Goal: Information Seeking & Learning: Learn about a topic

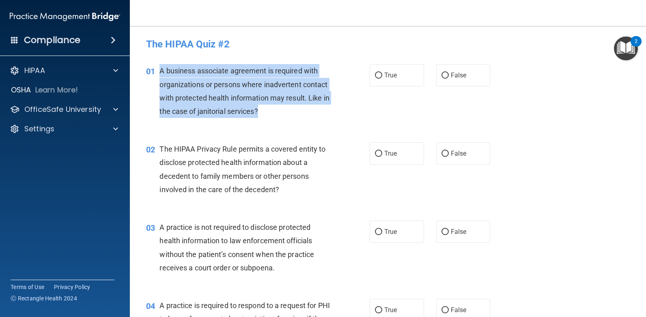
drag, startPoint x: 308, startPoint y: 113, endPoint x: 161, endPoint y: 68, distance: 153.2
click at [161, 68] on div "A business associate agreement is required with organizations or persons where …" at bounding box center [247, 91] width 177 height 54
copy span "A business associate agreement is required with organizations or persons where …"
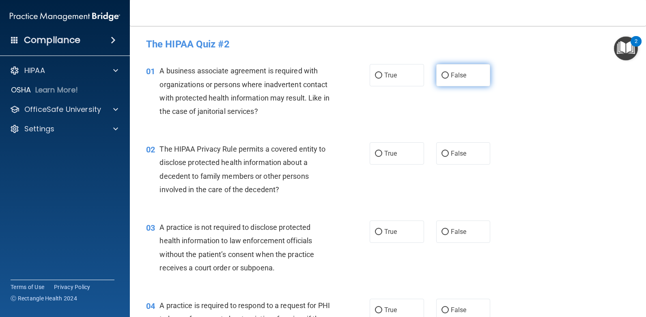
click at [455, 73] on span "False" at bounding box center [459, 75] width 16 height 8
click at [449, 73] on input "False" at bounding box center [444, 76] width 7 height 6
radio input "true"
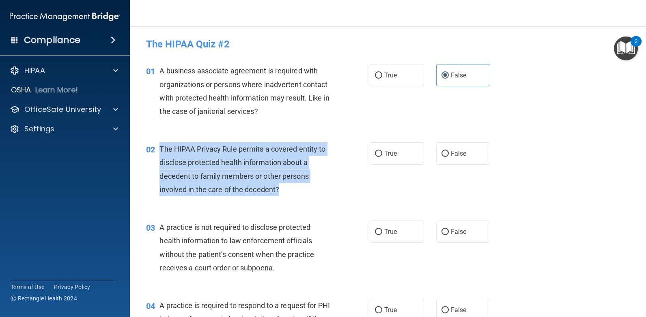
drag, startPoint x: 284, startPoint y: 188, endPoint x: 159, endPoint y: 150, distance: 130.8
click at [159, 150] on div "02 The HIPAA Privacy Rule permits a covered entity to disclose protected health…" at bounding box center [258, 171] width 248 height 58
drag, startPoint x: 159, startPoint y: 150, endPoint x: 174, endPoint y: 150, distance: 15.0
copy div "The HIPAA Privacy Rule permits a covered entity to disclose protected health in…"
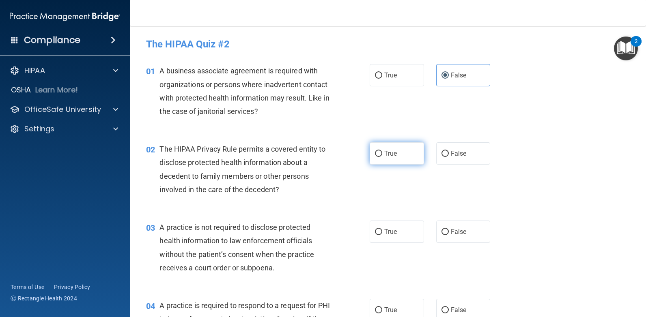
click at [392, 152] on span "True" at bounding box center [390, 154] width 13 height 8
click at [382, 152] on input "True" at bounding box center [378, 154] width 7 height 6
radio input "true"
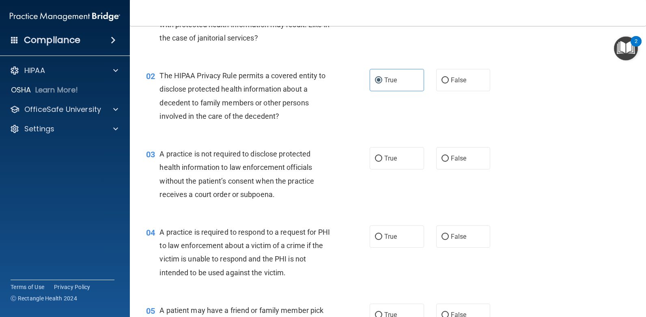
scroll to position [81, 0]
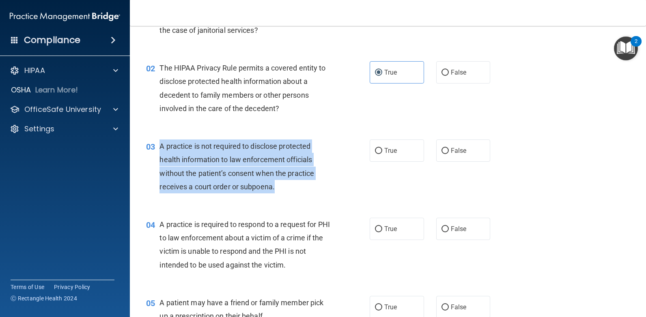
drag, startPoint x: 277, startPoint y: 186, endPoint x: 160, endPoint y: 148, distance: 123.0
click at [160, 148] on div "A practice is not required to disclose protected health information to law enfo…" at bounding box center [247, 167] width 177 height 54
drag, startPoint x: 160, startPoint y: 148, endPoint x: 170, endPoint y: 148, distance: 9.7
copy span "A practice is not required to disclose protected health information to law enfo…"
click at [376, 148] on input "True" at bounding box center [378, 151] width 7 height 6
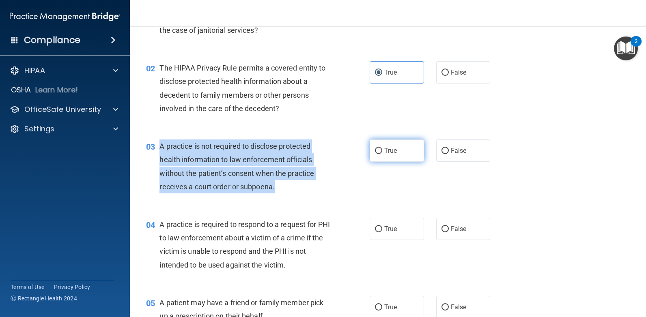
radio input "true"
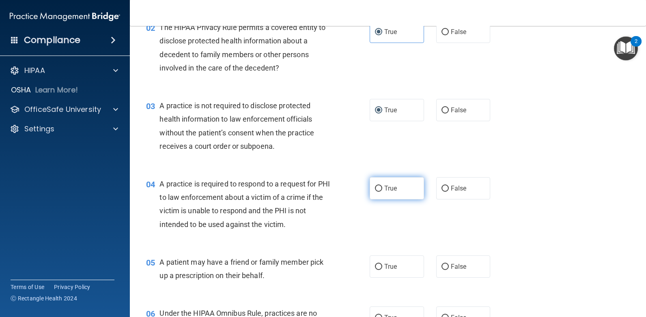
click at [387, 186] on span "True" at bounding box center [390, 189] width 13 height 8
click at [382, 186] on input "True" at bounding box center [378, 189] width 7 height 6
radio input "true"
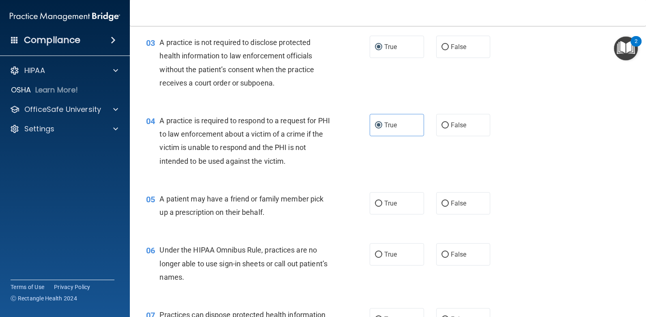
scroll to position [203, 0]
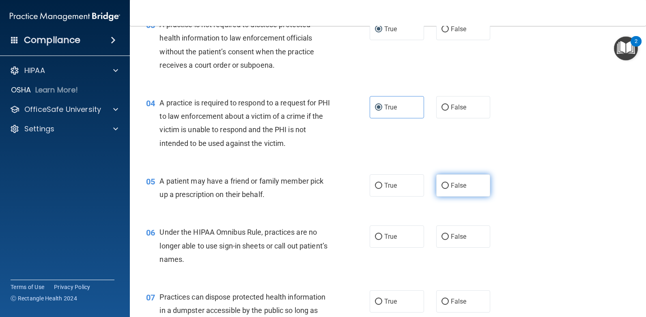
click at [456, 188] on span "False" at bounding box center [459, 186] width 16 height 8
click at [449, 188] on input "False" at bounding box center [444, 186] width 7 height 6
radio input "true"
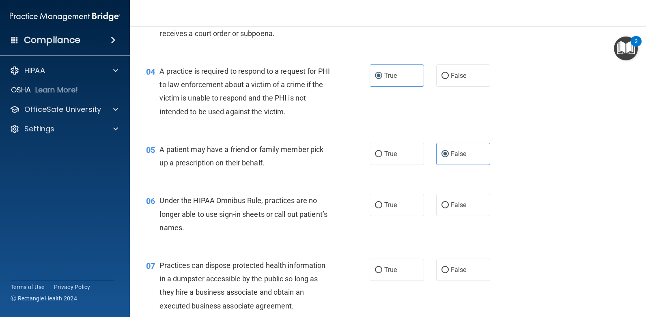
scroll to position [284, 0]
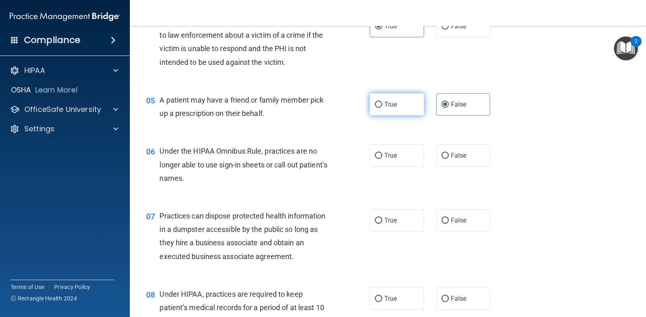
click at [418, 110] on label "True" at bounding box center [397, 104] width 54 height 22
click at [382, 108] on input "True" at bounding box center [378, 105] width 7 height 6
radio input "true"
radio input "false"
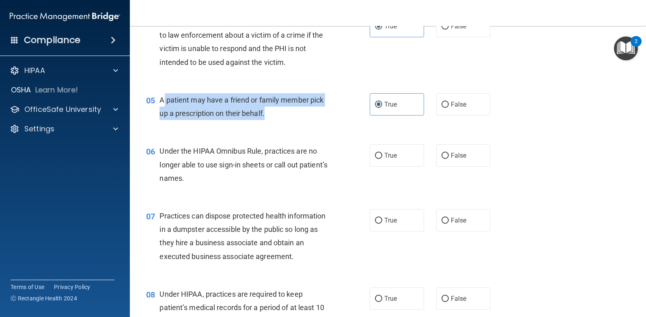
drag, startPoint x: 267, startPoint y: 114, endPoint x: 162, endPoint y: 96, distance: 105.7
click at [162, 96] on div "A patient may have a friend or family member pick up a prescription on their be…" at bounding box center [247, 106] width 177 height 27
click at [280, 123] on div "05 A patient may have a friend or family member pick up a prescription on their…" at bounding box center [258, 108] width 248 height 31
drag, startPoint x: 275, startPoint y: 122, endPoint x: 158, endPoint y: 103, distance: 118.4
click at [158, 103] on div "05 A patient may have a friend or family member pick up a prescription on their…" at bounding box center [258, 108] width 248 height 31
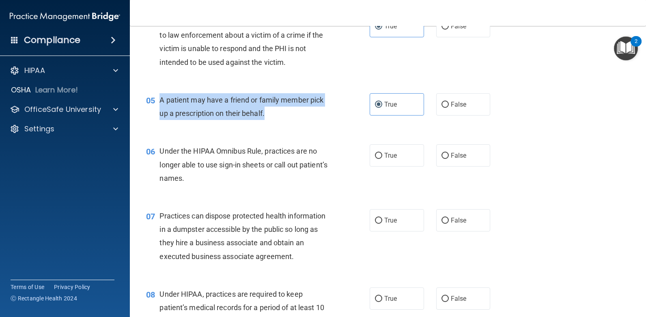
drag, startPoint x: 158, startPoint y: 103, endPoint x: 170, endPoint y: 98, distance: 12.6
copy div "A patient may have a friend or family member pick up a prescription on their be…"
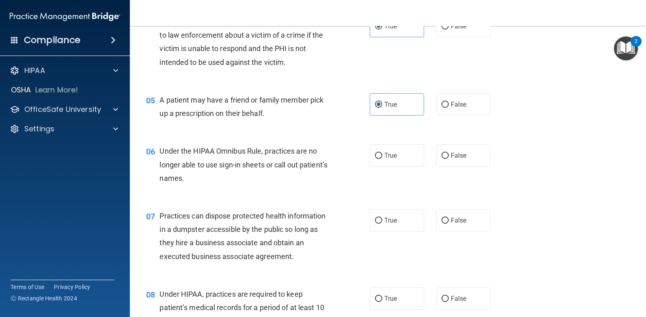
click at [217, 178] on div "Under the HIPAA Omnibus Rule, practices are no longer able to use sign-in sheet…" at bounding box center [247, 164] width 177 height 41
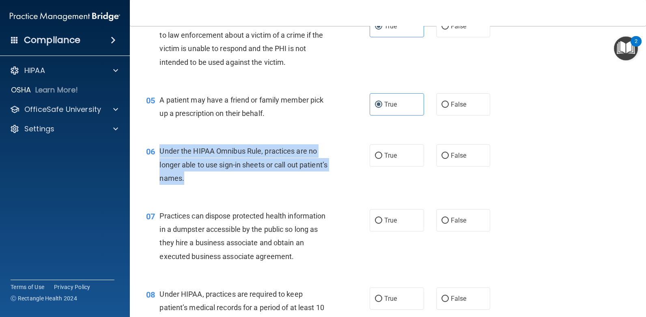
drag, startPoint x: 219, startPoint y: 176, endPoint x: 159, endPoint y: 152, distance: 64.9
click at [159, 152] on div "Under the HIPAA Omnibus Rule, practices are no longer able to use sign-in sheet…" at bounding box center [247, 164] width 177 height 41
drag, startPoint x: 159, startPoint y: 152, endPoint x: 167, endPoint y: 151, distance: 8.1
copy span "Under the HIPAA Omnibus Rule, practices are no longer able to use sign-in sheet…"
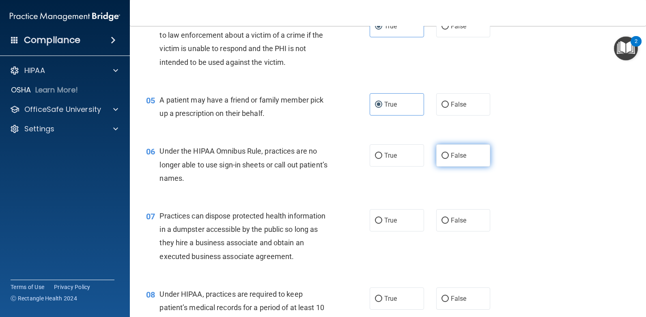
click at [462, 153] on span "False" at bounding box center [459, 156] width 16 height 8
click at [449, 153] on input "False" at bounding box center [444, 156] width 7 height 6
radio input "true"
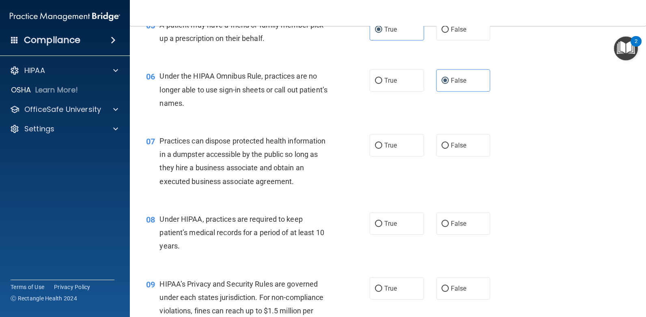
scroll to position [365, 0]
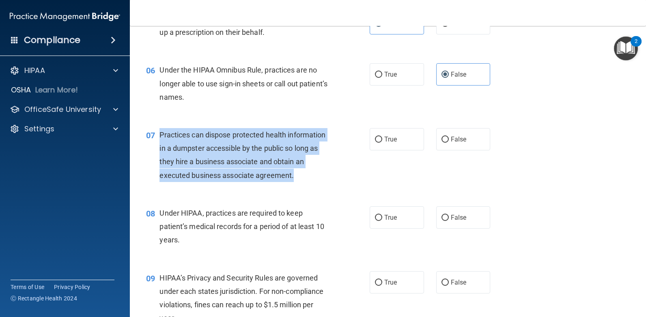
drag, startPoint x: 299, startPoint y: 181, endPoint x: 161, endPoint y: 137, distance: 145.5
click at [161, 137] on div "Practices can dispose protected health information in a dumpster accessible by …" at bounding box center [247, 155] width 177 height 54
drag, startPoint x: 161, startPoint y: 137, endPoint x: 175, endPoint y: 141, distance: 15.1
copy span "Practices can dispose protected health information in a dumpster accessible by …"
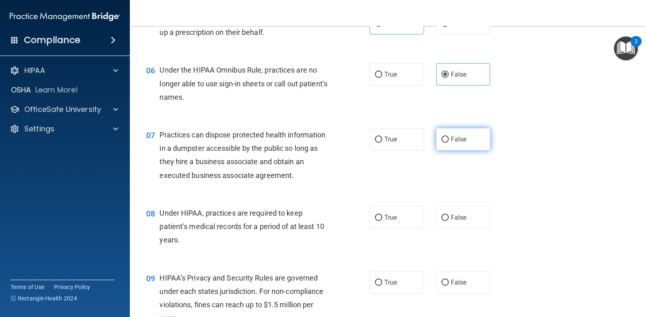
click at [451, 137] on span "False" at bounding box center [459, 139] width 16 height 8
click at [447, 137] on input "False" at bounding box center [444, 140] width 7 height 6
radio input "true"
click at [388, 217] on span "True" at bounding box center [390, 218] width 13 height 8
click at [382, 217] on input "True" at bounding box center [378, 218] width 7 height 6
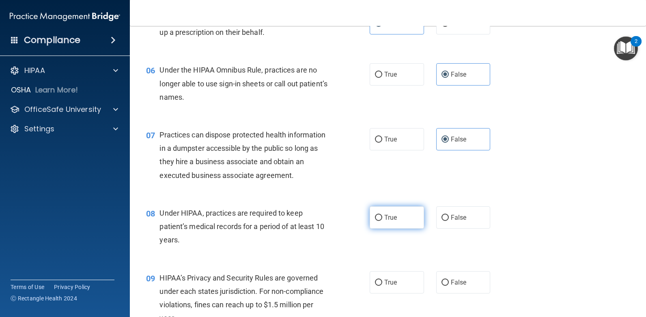
radio input "true"
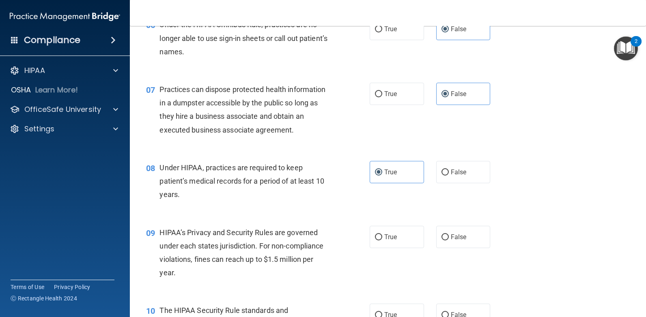
scroll to position [487, 0]
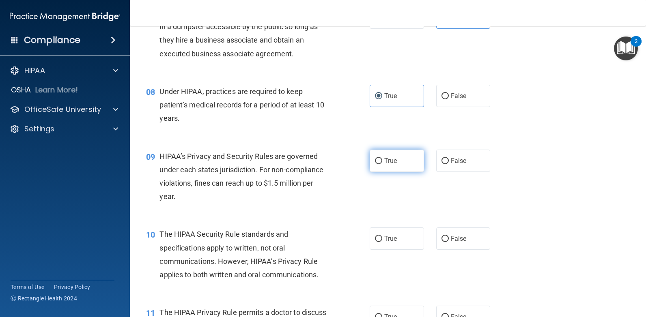
click at [380, 164] on label "True" at bounding box center [397, 161] width 54 height 22
click at [380, 164] on input "True" at bounding box center [378, 161] width 7 height 6
radio input "true"
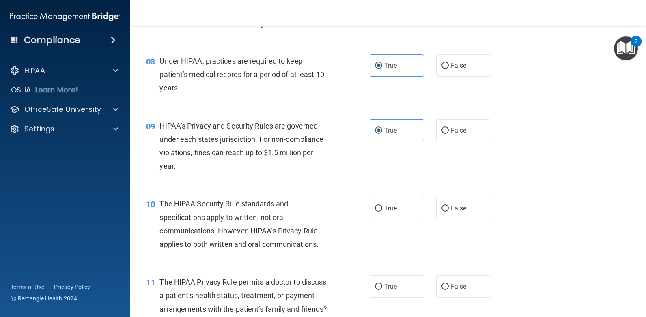
scroll to position [568, 0]
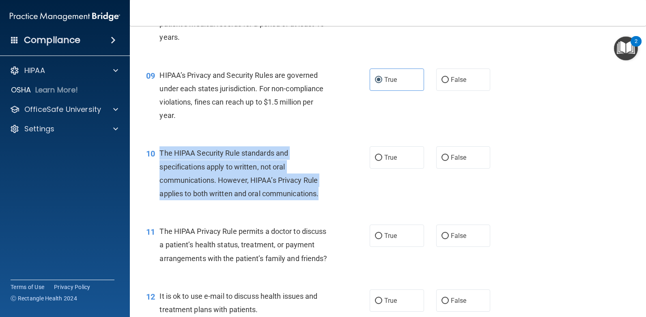
drag, startPoint x: 324, startPoint y: 196, endPoint x: 159, endPoint y: 157, distance: 169.1
click at [159, 157] on div "The HIPAA Security Rule standards and specifications apply to written, not oral…" at bounding box center [247, 173] width 177 height 54
copy span "The HIPAA Security Rule standards and specifications apply to written, not oral…"
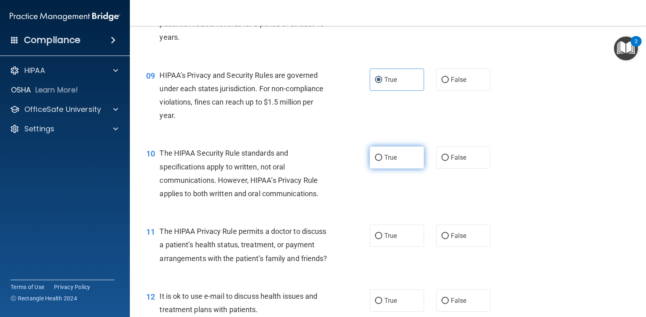
click at [375, 153] on label "True" at bounding box center [397, 157] width 54 height 22
click at [375, 155] on input "True" at bounding box center [378, 158] width 7 height 6
radio input "true"
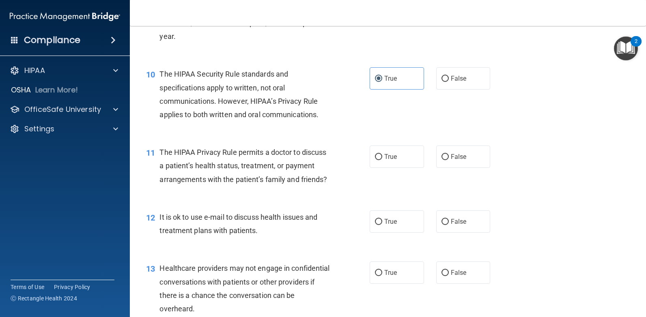
scroll to position [649, 0]
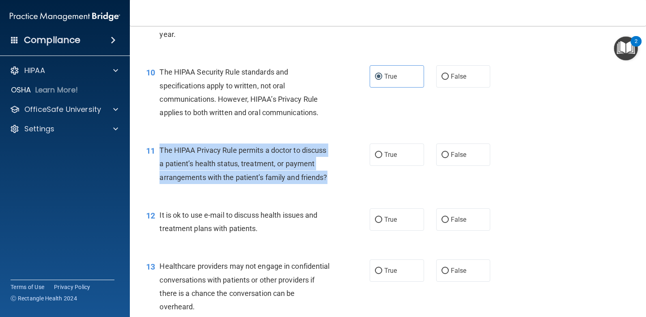
drag, startPoint x: 211, startPoint y: 198, endPoint x: 158, endPoint y: 153, distance: 70.0
click at [158, 153] on div "11 The HIPAA Privacy Rule permits a doctor to discuss a patient’s health status…" at bounding box center [258, 166] width 248 height 45
drag, startPoint x: 158, startPoint y: 153, endPoint x: 182, endPoint y: 154, distance: 24.0
copy div "The HIPAA Privacy Rule permits a doctor to discuss a patient’s health status, t…"
click at [375, 157] on input "True" at bounding box center [378, 155] width 7 height 6
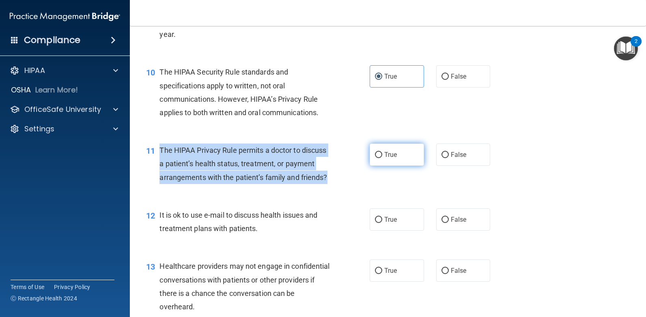
radio input "true"
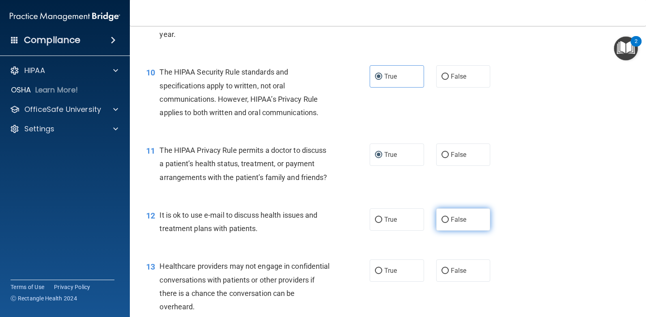
click at [445, 231] on label "False" at bounding box center [463, 220] width 54 height 22
click at [445, 223] on input "False" at bounding box center [444, 220] width 7 height 6
radio input "true"
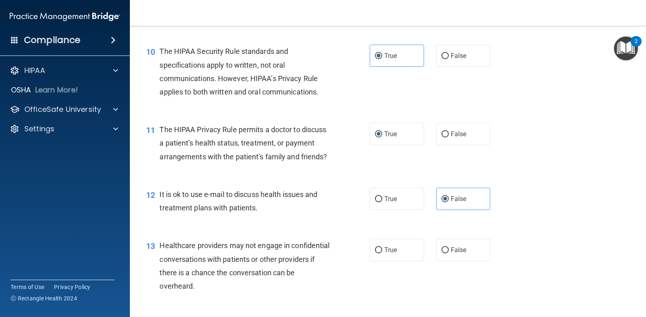
scroll to position [690, 0]
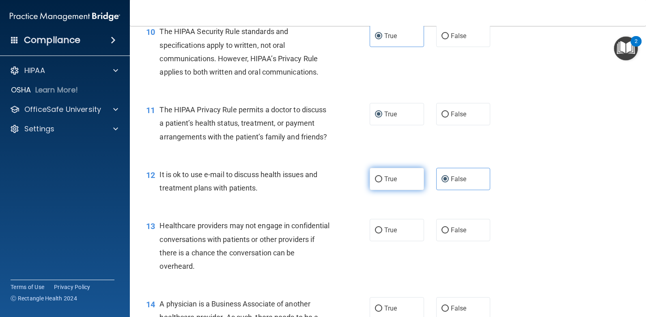
click at [380, 190] on label "True" at bounding box center [397, 179] width 54 height 22
click at [380, 183] on input "True" at bounding box center [378, 179] width 7 height 6
radio input "true"
radio input "false"
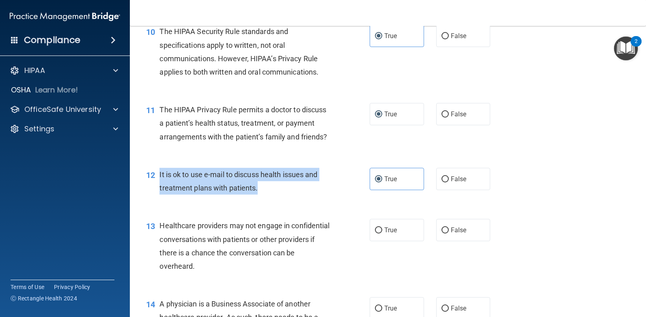
drag, startPoint x: 262, startPoint y: 204, endPoint x: 160, endPoint y: 187, distance: 103.6
click at [160, 187] on div "It is ok to use e-mail to discuss health issues and treatment plans with patien…" at bounding box center [247, 181] width 177 height 27
copy span "It is ok to use e-mail to discuss health issues and treatment plans with patien…"
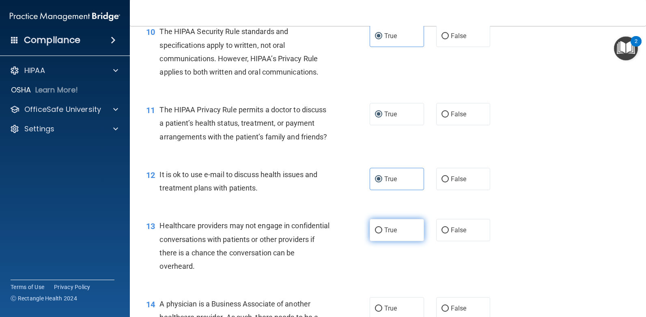
click at [396, 241] on label "True" at bounding box center [397, 230] width 54 height 22
click at [382, 234] on input "True" at bounding box center [378, 231] width 7 height 6
radio input "true"
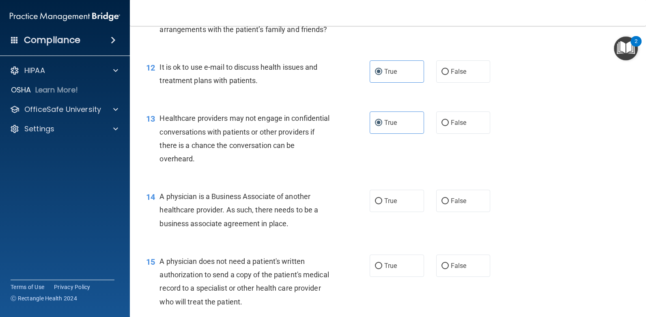
scroll to position [892, 0]
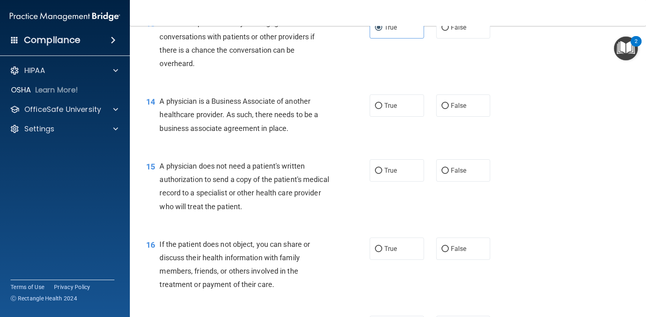
click at [387, 131] on div "14 A physician is a Business Associate of another healthcare provider. As such,…" at bounding box center [388, 116] width 496 height 65
click at [387, 117] on label "True" at bounding box center [397, 106] width 54 height 22
click at [382, 109] on input "True" at bounding box center [378, 106] width 7 height 6
radio input "true"
click at [391, 174] on span "True" at bounding box center [390, 171] width 13 height 8
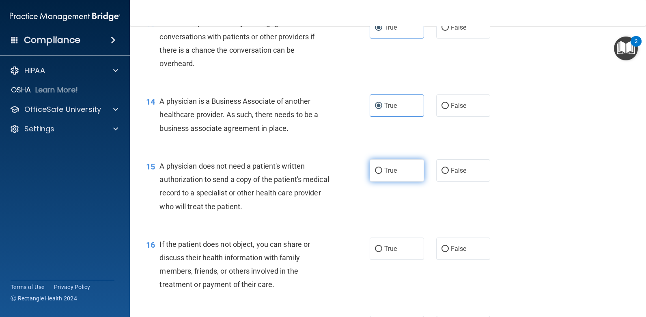
click at [382, 174] on input "True" at bounding box center [378, 171] width 7 height 6
radio input "true"
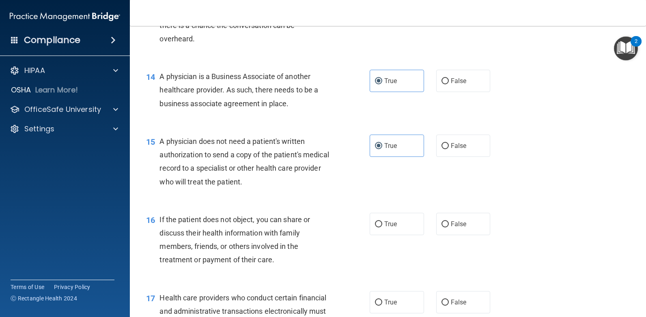
scroll to position [1014, 0]
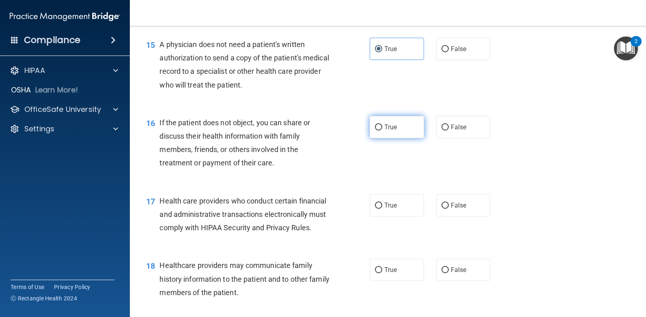
click at [377, 131] on input "True" at bounding box center [378, 128] width 7 height 6
radio input "true"
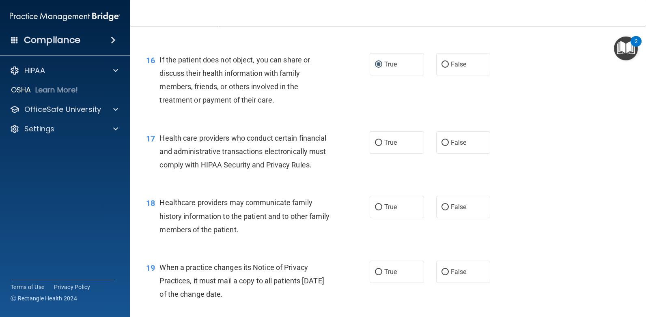
scroll to position [1095, 0]
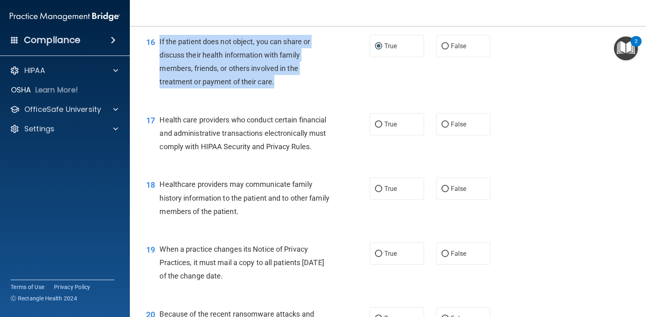
drag, startPoint x: 275, startPoint y: 95, endPoint x: 159, endPoint y: 55, distance: 122.9
click at [159, 55] on div "If the patient does not object, you can share or discuss their health informati…" at bounding box center [247, 62] width 177 height 54
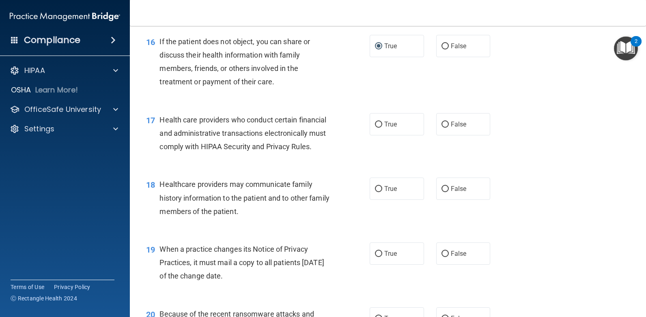
click at [223, 151] on span "Health care providers who conduct certain financial and administrative transact…" at bounding box center [242, 133] width 167 height 35
click at [375, 128] on input "True" at bounding box center [378, 125] width 7 height 6
radio input "true"
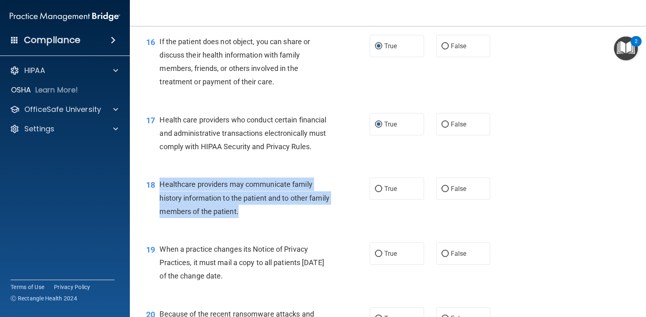
drag, startPoint x: 262, startPoint y: 242, endPoint x: 159, endPoint y: 212, distance: 106.4
click at [159, 212] on div "Healthcare providers may communicate family history information to the patient …" at bounding box center [247, 198] width 177 height 41
copy span "Healthcare providers may communicate family history information to the patient …"
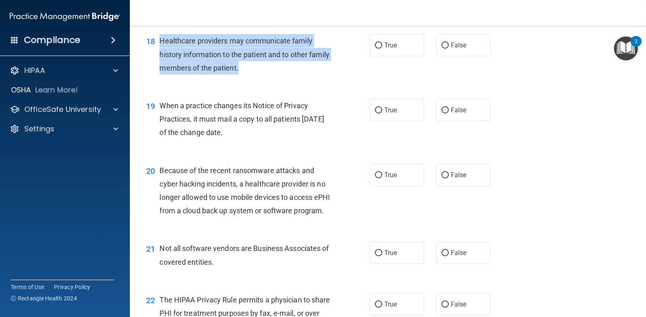
scroll to position [1258, 0]
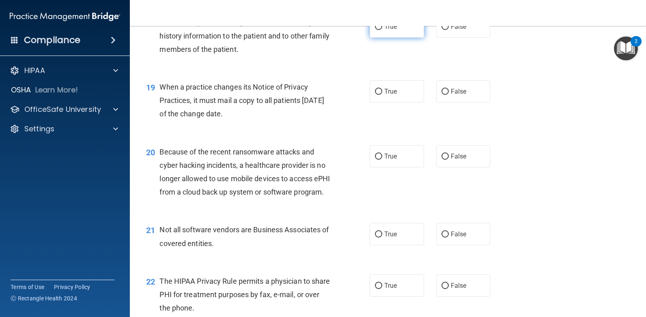
click at [391, 30] on span "True" at bounding box center [390, 27] width 13 height 8
click at [382, 30] on input "True" at bounding box center [378, 27] width 7 height 6
radio input "true"
drag, startPoint x: 253, startPoint y: 142, endPoint x: 160, endPoint y: 114, distance: 96.8
click at [160, 114] on div "When a practice changes its Notice of Privacy Practices, it must mail a copy to…" at bounding box center [247, 100] width 177 height 41
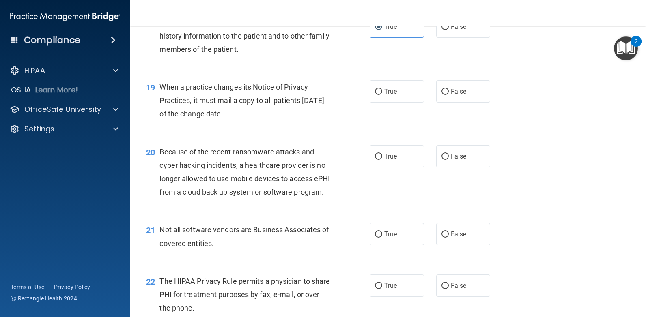
drag, startPoint x: 160, startPoint y: 114, endPoint x: 165, endPoint y: 114, distance: 4.9
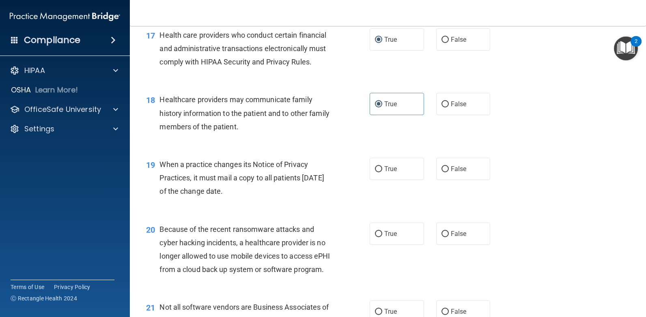
scroll to position [1176, 0]
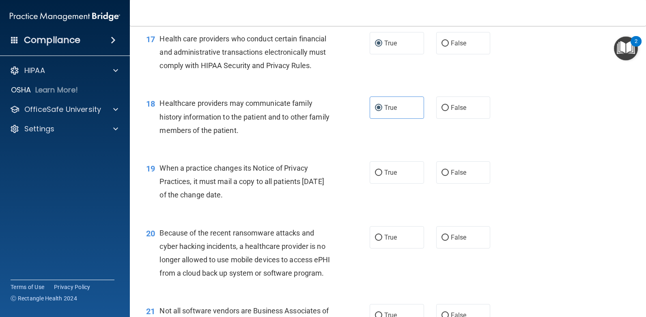
click at [273, 137] on div "Healthcare providers may communicate family history information to the patient …" at bounding box center [247, 117] width 177 height 41
click at [443, 111] on input "False" at bounding box center [444, 108] width 7 height 6
radio input "true"
radio input "false"
click at [450, 184] on label "False" at bounding box center [463, 172] width 54 height 22
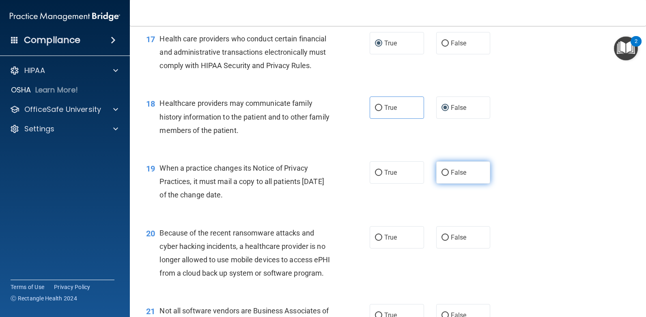
click at [449, 176] on input "False" at bounding box center [444, 173] width 7 height 6
radio input "true"
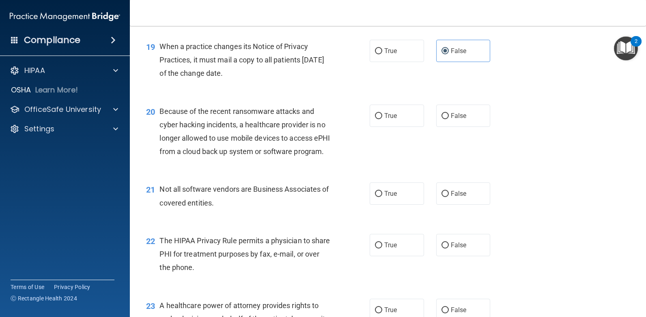
scroll to position [1339, 0]
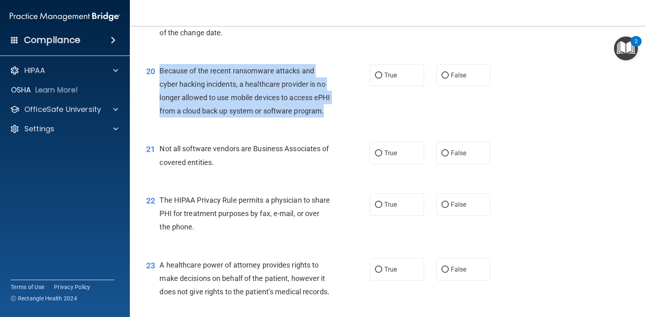
drag, startPoint x: 209, startPoint y: 155, endPoint x: 159, endPoint y: 99, distance: 75.0
click at [159, 99] on div "Because of the recent ransomware attacks and cyber hacking incidents, a healthc…" at bounding box center [247, 91] width 177 height 54
drag, startPoint x: 159, startPoint y: 99, endPoint x: 166, endPoint y: 99, distance: 6.5
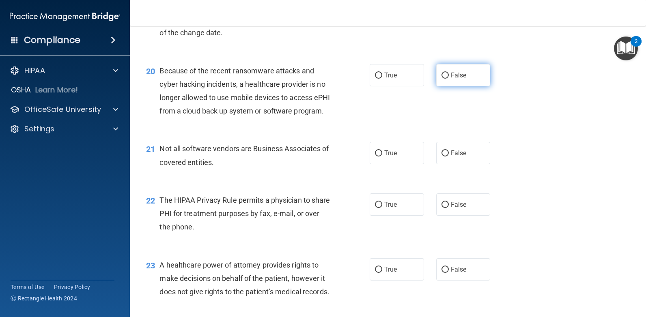
click at [451, 79] on span "False" at bounding box center [459, 75] width 16 height 8
click at [449, 79] on input "False" at bounding box center [444, 76] width 7 height 6
radio input "true"
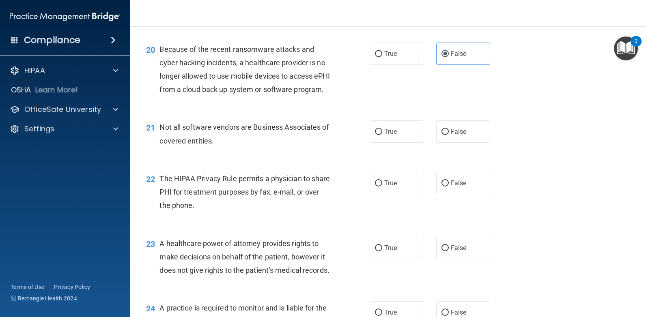
scroll to position [1379, 0]
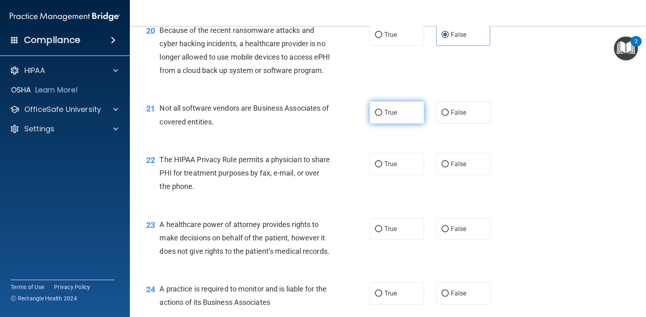
click at [384, 116] on span "True" at bounding box center [390, 113] width 13 height 8
click at [382, 116] on input "True" at bounding box center [378, 113] width 7 height 6
radio input "true"
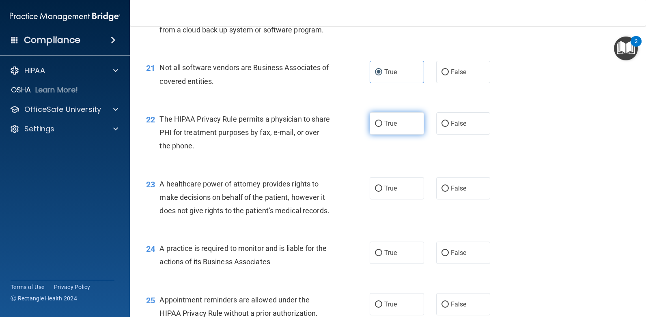
click at [394, 127] on span "True" at bounding box center [390, 124] width 13 height 8
click at [382, 127] on input "True" at bounding box center [378, 124] width 7 height 6
radio input "true"
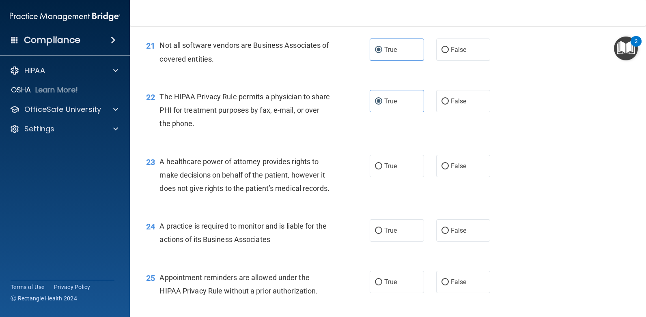
scroll to position [1501, 0]
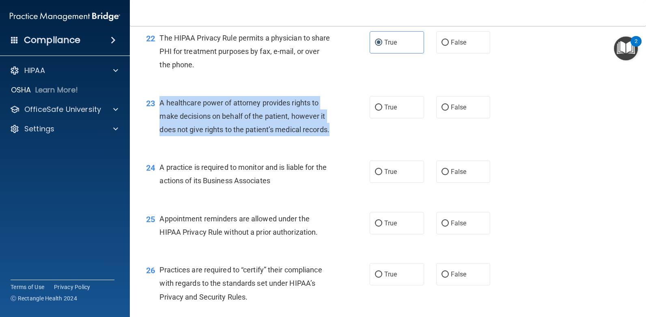
drag, startPoint x: 189, startPoint y: 185, endPoint x: 159, endPoint y: 141, distance: 53.4
click at [159, 137] on div "A healthcare power of attorney provides rights to make decisions on behalf of t…" at bounding box center [247, 116] width 177 height 41
drag, startPoint x: 159, startPoint y: 141, endPoint x: 177, endPoint y: 141, distance: 17.8
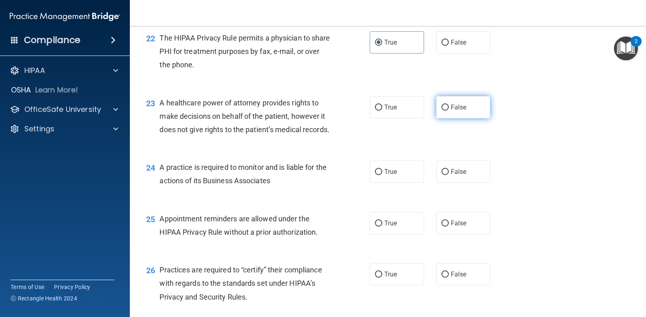
click at [452, 111] on span "False" at bounding box center [459, 107] width 16 height 8
click at [449, 111] on input "False" at bounding box center [444, 108] width 7 height 6
radio input "true"
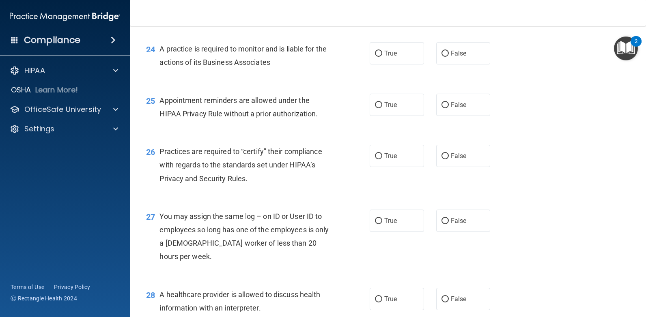
scroll to position [1623, 0]
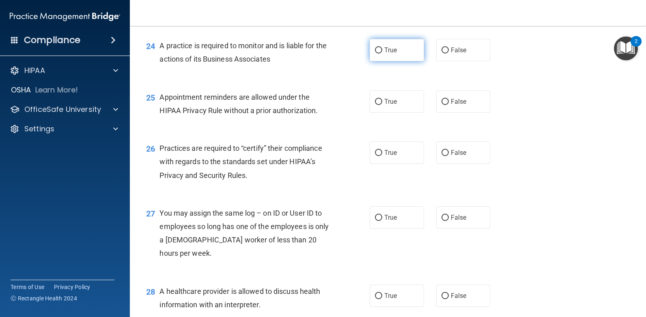
click at [406, 61] on label "True" at bounding box center [397, 50] width 54 height 22
click at [382, 54] on input "True" at bounding box center [378, 50] width 7 height 6
radio input "true"
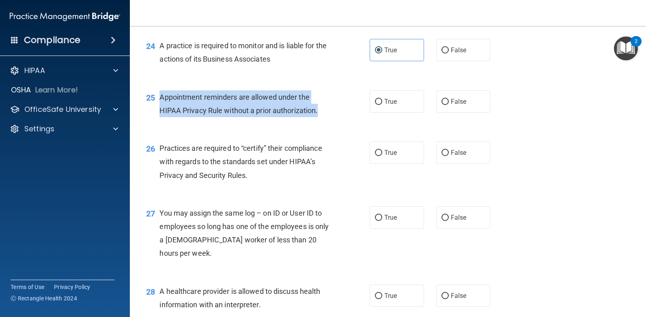
drag, startPoint x: 321, startPoint y: 170, endPoint x: 159, endPoint y: 151, distance: 162.6
click at [159, 117] on div "Appointment reminders are allowed under the HIPAA Privacy Rule without a prior …" at bounding box center [247, 103] width 177 height 27
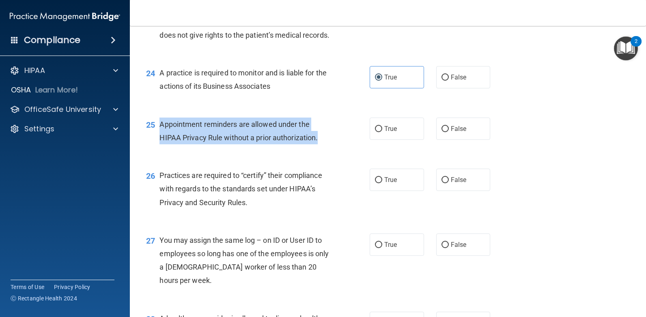
scroll to position [1582, 0]
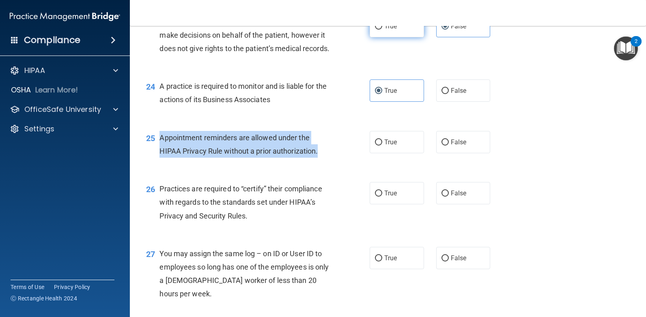
click at [376, 30] on input "True" at bounding box center [378, 27] width 7 height 6
radio input "true"
radio input "false"
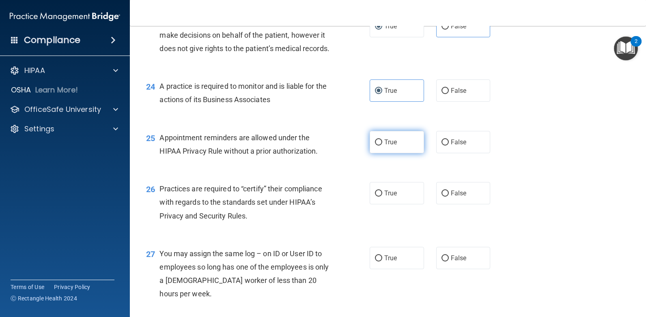
click at [398, 153] on label "True" at bounding box center [397, 142] width 54 height 22
click at [382, 146] on input "True" at bounding box center [378, 143] width 7 height 6
radio input "true"
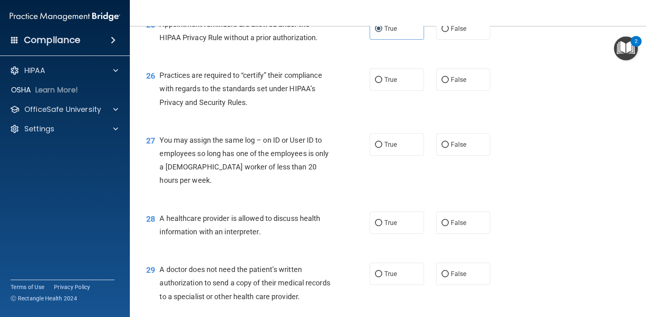
scroll to position [1744, 0]
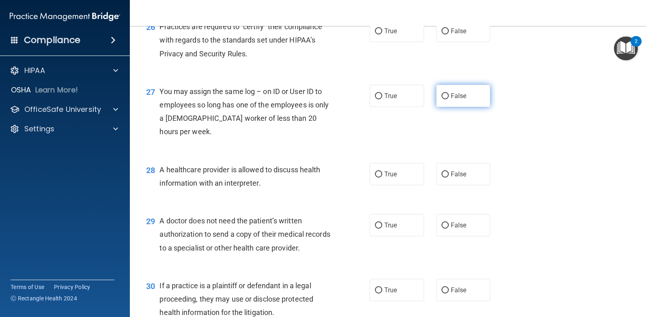
click at [451, 100] on span "False" at bounding box center [459, 96] width 16 height 8
click at [449, 99] on input "False" at bounding box center [444, 96] width 7 height 6
radio input "true"
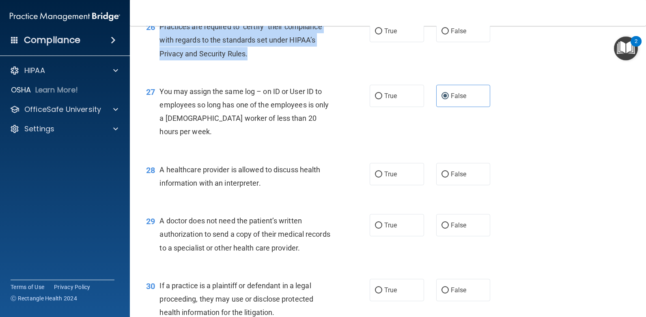
drag, startPoint x: 249, startPoint y: 108, endPoint x: 157, endPoint y: 86, distance: 94.6
click at [157, 65] on div "26 Practices are required to “certify” their compliance with regards to the sta…" at bounding box center [258, 42] width 248 height 45
drag, startPoint x: 157, startPoint y: 86, endPoint x: 178, endPoint y: 81, distance: 21.3
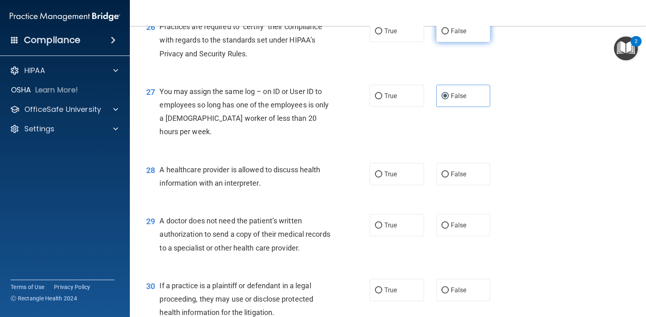
click at [451, 35] on span "False" at bounding box center [459, 31] width 16 height 8
click at [449, 34] on input "False" at bounding box center [444, 31] width 7 height 6
radio input "true"
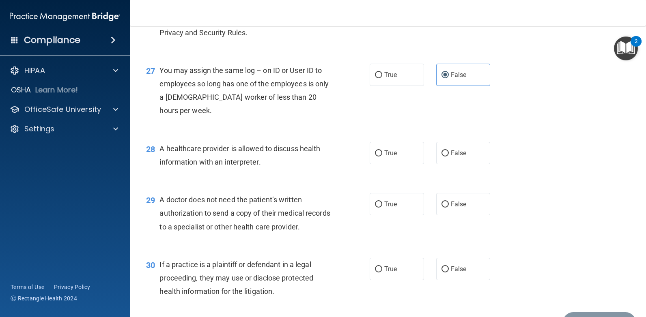
scroll to position [1785, 0]
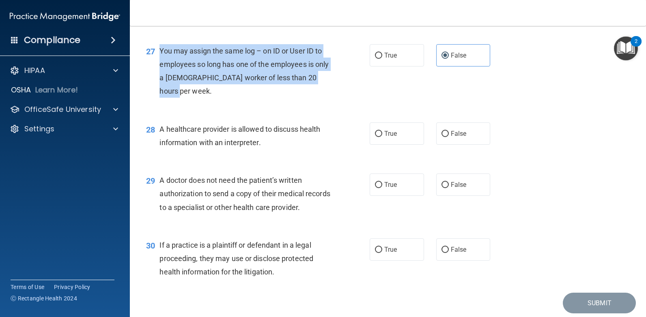
drag, startPoint x: 184, startPoint y: 146, endPoint x: 161, endPoint y: 108, distance: 44.0
click at [161, 98] on div "You may assign the same log – on ID or User ID to employees so long has one of …" at bounding box center [247, 71] width 177 height 54
drag, startPoint x: 161, startPoint y: 108, endPoint x: 171, endPoint y: 107, distance: 10.3
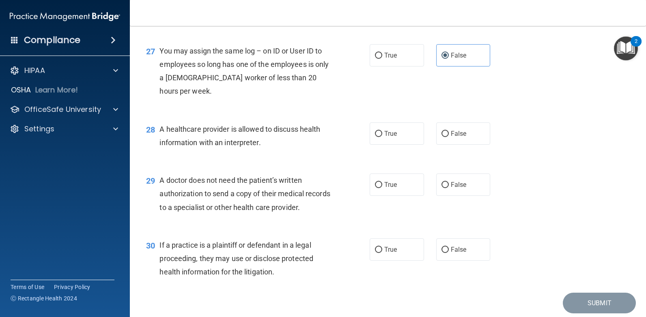
click at [264, 149] on div "A healthcare provider is allowed to discuss health information with an interpre…" at bounding box center [247, 136] width 177 height 27
click at [375, 137] on input "True" at bounding box center [378, 134] width 7 height 6
radio input "true"
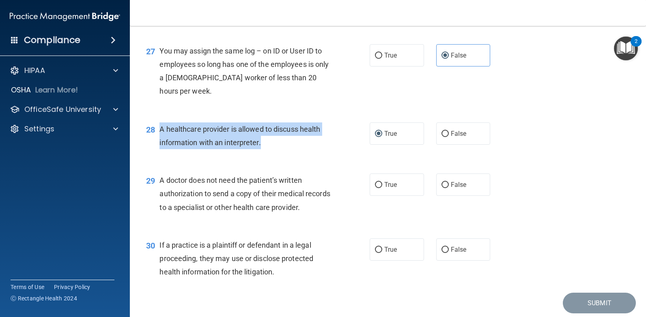
drag, startPoint x: 260, startPoint y: 196, endPoint x: 159, endPoint y: 186, distance: 101.6
click at [159, 147] on span "A healthcare provider is allowed to discuss health information with an interpre…" at bounding box center [239, 136] width 161 height 22
drag, startPoint x: 159, startPoint y: 186, endPoint x: 204, endPoint y: 182, distance: 44.8
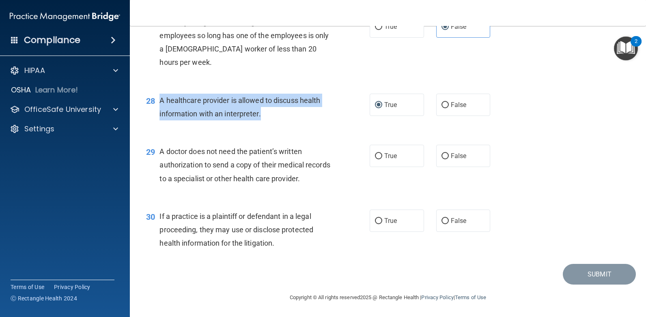
scroll to position [1866, 0]
drag, startPoint x: 329, startPoint y: 181, endPoint x: 159, endPoint y: 153, distance: 171.9
click at [159, 153] on div "A doctor does not need the patient’s written authorization to send a copy of th…" at bounding box center [247, 165] width 177 height 41
drag, startPoint x: 159, startPoint y: 153, endPoint x: 182, endPoint y: 153, distance: 22.7
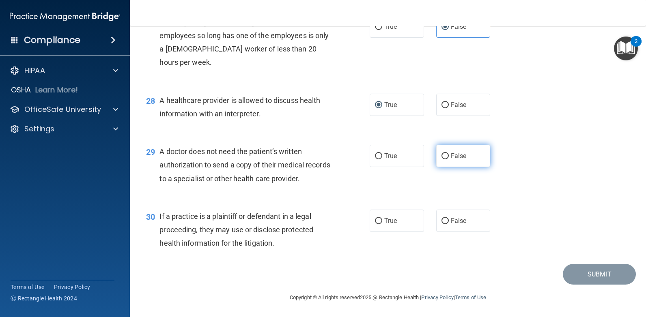
click at [449, 152] on label "False" at bounding box center [463, 156] width 54 height 22
click at [449, 153] on input "False" at bounding box center [444, 156] width 7 height 6
radio input "true"
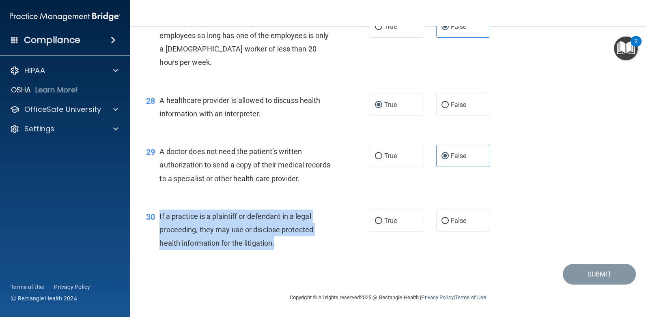
drag, startPoint x: 278, startPoint y: 247, endPoint x: 156, endPoint y: 218, distance: 125.9
click at [156, 218] on div "30 If a practice is a plaintiff or defendant in a legal proceeding, they may us…" at bounding box center [258, 232] width 248 height 45
drag, startPoint x: 156, startPoint y: 218, endPoint x: 167, endPoint y: 217, distance: 11.0
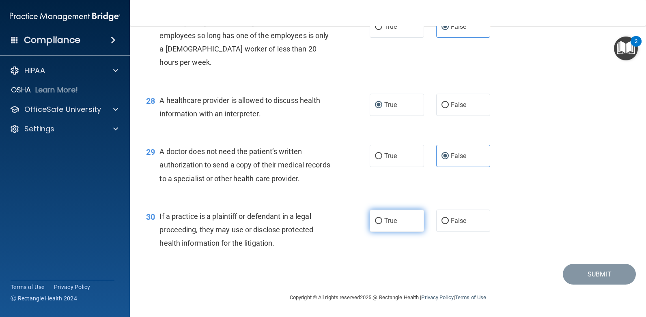
click at [385, 219] on span "True" at bounding box center [390, 221] width 13 height 8
click at [382, 219] on input "True" at bounding box center [378, 221] width 7 height 6
radio input "true"
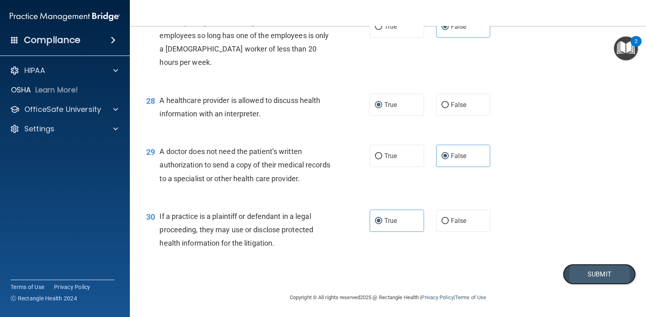
click at [605, 268] on button "Submit" at bounding box center [599, 274] width 73 height 21
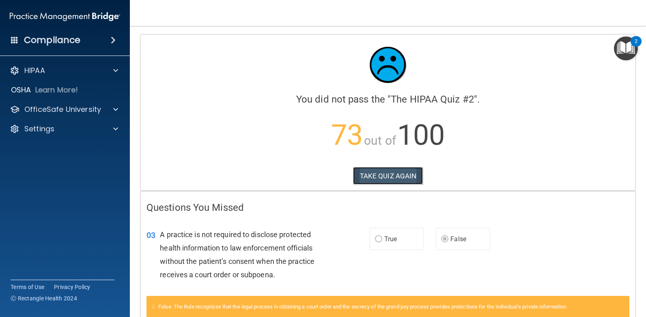
click at [376, 174] on button "TAKE QUIZ AGAIN" at bounding box center [388, 176] width 70 height 18
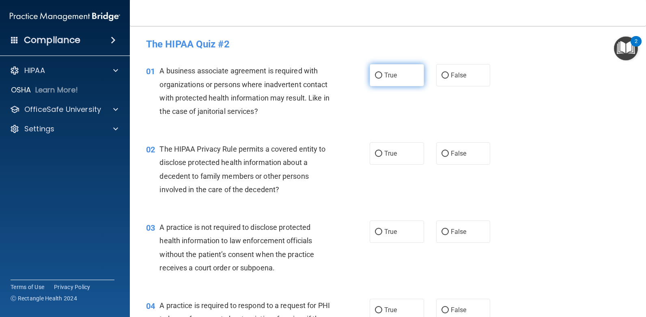
click at [386, 73] on span "True" at bounding box center [390, 75] width 13 height 8
click at [382, 73] on input "True" at bounding box center [378, 76] width 7 height 6
radio input "true"
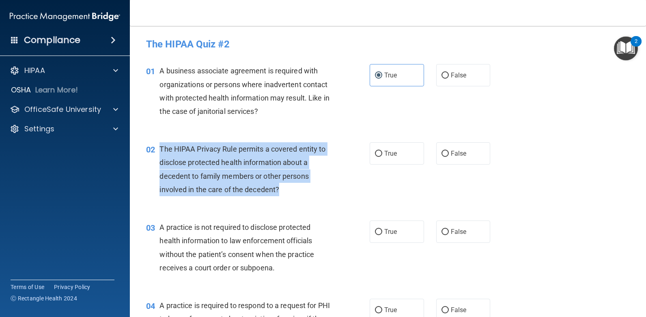
drag, startPoint x: 288, startPoint y: 190, endPoint x: 155, endPoint y: 155, distance: 137.3
click at [155, 155] on div "02 The HIPAA Privacy Rule permits a covered entity to disclose protected health…" at bounding box center [258, 171] width 248 height 58
drag, startPoint x: 155, startPoint y: 155, endPoint x: 180, endPoint y: 153, distance: 24.9
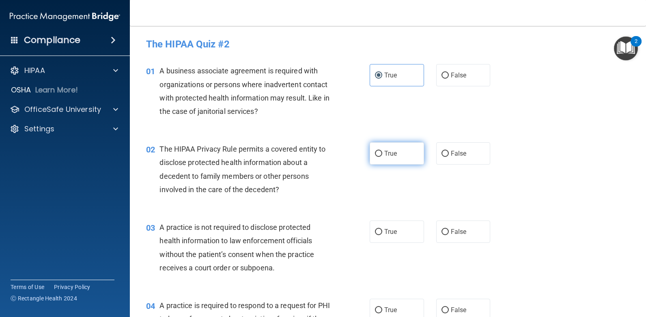
click at [381, 159] on label "True" at bounding box center [397, 153] width 54 height 22
click at [381, 157] on input "True" at bounding box center [378, 154] width 7 height 6
radio input "true"
click at [384, 231] on span "True" at bounding box center [390, 232] width 13 height 8
click at [382, 231] on input "True" at bounding box center [378, 232] width 7 height 6
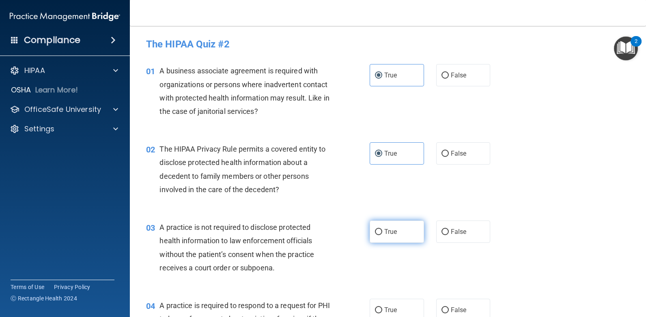
radio input "true"
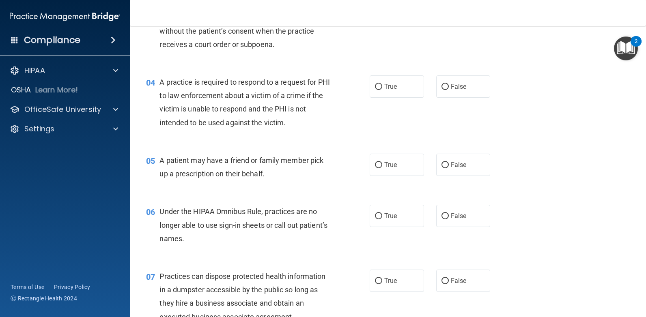
scroll to position [243, 0]
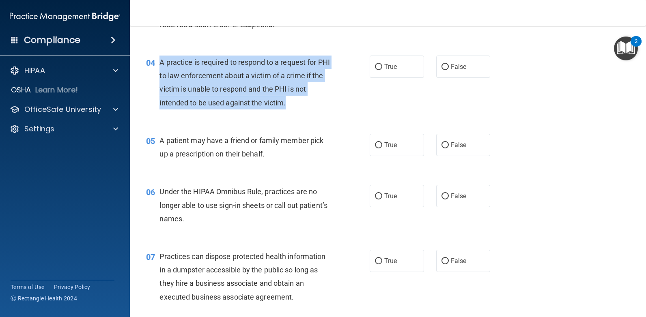
drag, startPoint x: 289, startPoint y: 103, endPoint x: 161, endPoint y: 61, distance: 134.8
click at [161, 61] on div "A practice is required to respond to a request for PHI to law enforcement about…" at bounding box center [247, 83] width 177 height 54
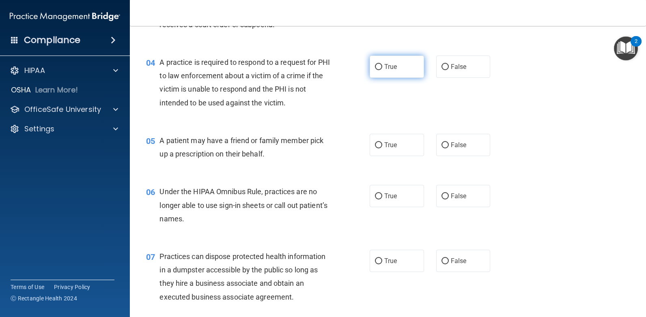
click at [400, 60] on label "True" at bounding box center [397, 67] width 54 height 22
click at [382, 64] on input "True" at bounding box center [378, 67] width 7 height 6
radio input "true"
click at [417, 150] on label "True" at bounding box center [397, 145] width 54 height 22
click at [382, 148] on input "True" at bounding box center [378, 145] width 7 height 6
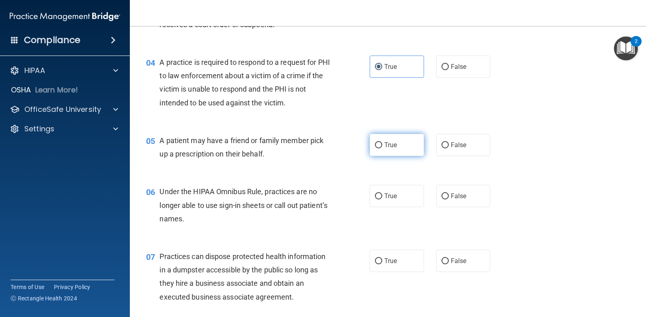
radio input "true"
click at [475, 200] on label "False" at bounding box center [463, 196] width 54 height 22
click at [449, 200] on input "False" at bounding box center [444, 197] width 7 height 6
radio input "true"
click at [469, 258] on label "False" at bounding box center [463, 261] width 54 height 22
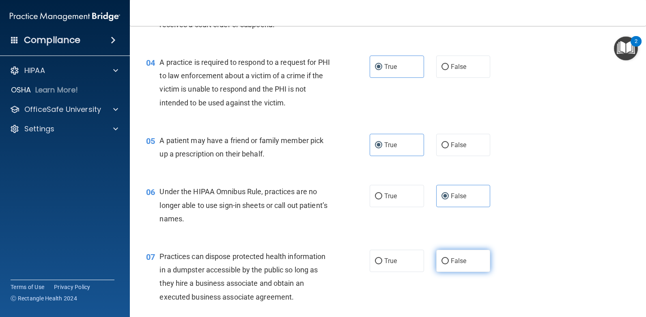
click at [449, 258] on input "False" at bounding box center [444, 261] width 7 height 6
radio input "true"
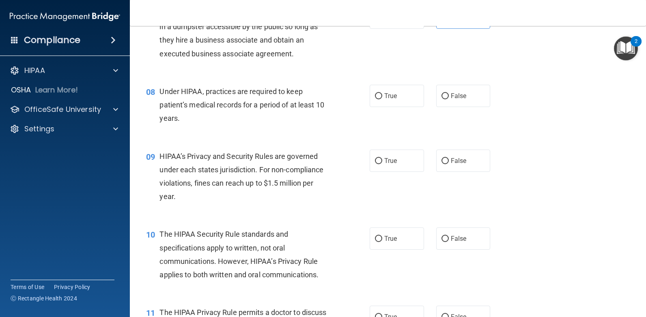
scroll to position [527, 0]
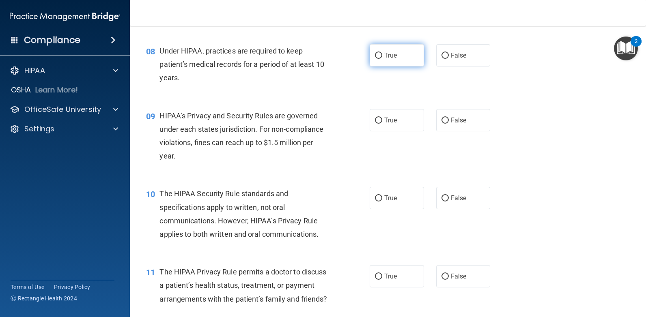
click at [388, 57] on span "True" at bounding box center [390, 56] width 13 height 8
click at [382, 57] on input "True" at bounding box center [378, 56] width 7 height 6
radio input "true"
click at [385, 123] on span "True" at bounding box center [390, 120] width 13 height 8
click at [382, 123] on input "True" at bounding box center [378, 121] width 7 height 6
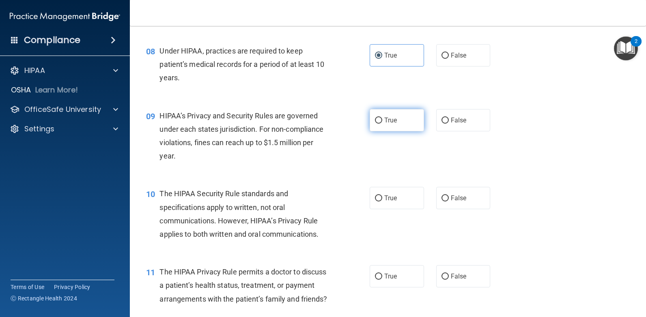
radio input "true"
click at [386, 197] on span "True" at bounding box center [390, 198] width 13 height 8
click at [382, 197] on input "True" at bounding box center [378, 199] width 7 height 6
radio input "true"
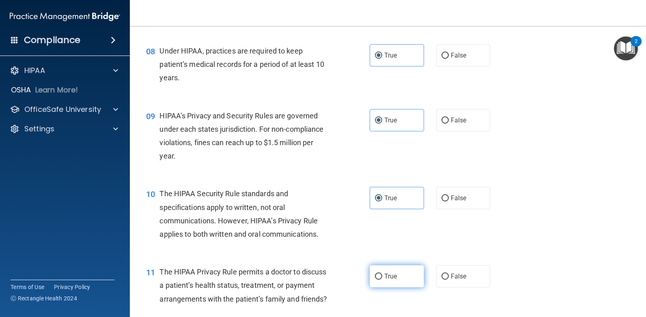
click at [395, 271] on label "True" at bounding box center [397, 276] width 54 height 22
click at [382, 274] on input "True" at bounding box center [378, 277] width 7 height 6
radio input "true"
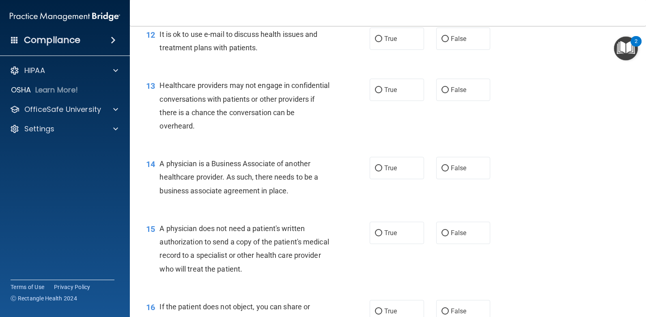
scroll to position [811, 0]
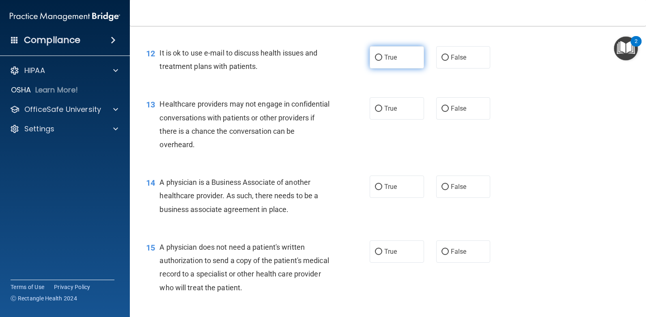
click at [385, 61] on span "True" at bounding box center [390, 58] width 13 height 8
click at [382, 61] on input "True" at bounding box center [378, 58] width 7 height 6
radio input "true"
click at [393, 120] on label "True" at bounding box center [397, 108] width 54 height 22
click at [382, 112] on input "True" at bounding box center [378, 109] width 7 height 6
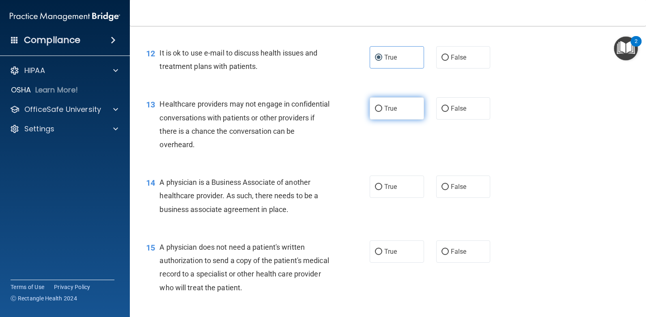
radio input "true"
click at [389, 198] on label "True" at bounding box center [397, 187] width 54 height 22
click at [382, 190] on input "True" at bounding box center [378, 187] width 7 height 6
radio input "true"
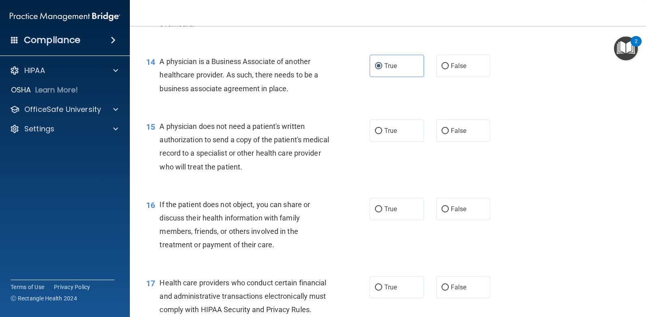
scroll to position [933, 0]
click at [400, 141] on label "True" at bounding box center [397, 130] width 54 height 22
click at [382, 133] on input "True" at bounding box center [378, 130] width 7 height 6
radio input "true"
click at [393, 212] on span "True" at bounding box center [390, 208] width 13 height 8
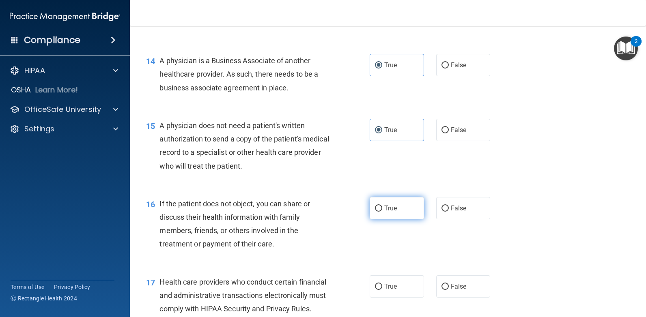
click at [382, 212] on input "True" at bounding box center [378, 209] width 7 height 6
radio input "true"
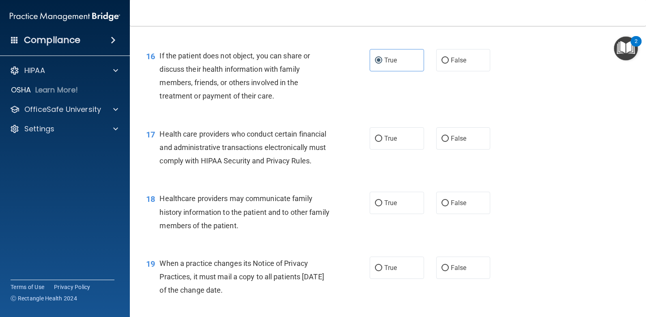
scroll to position [1095, 0]
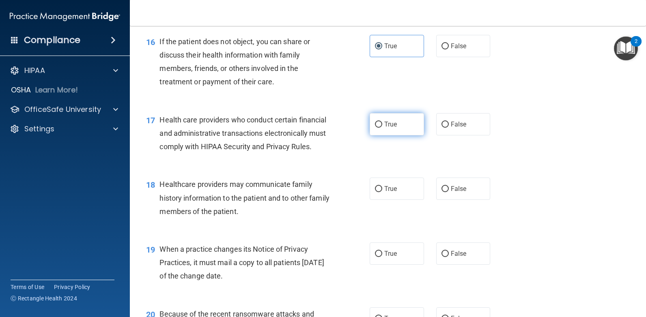
click at [385, 128] on span "True" at bounding box center [390, 124] width 13 height 8
click at [382, 128] on input "True" at bounding box center [378, 125] width 7 height 6
radio input "true"
click at [389, 200] on label "True" at bounding box center [397, 189] width 54 height 22
click at [382, 192] on input "True" at bounding box center [378, 189] width 7 height 6
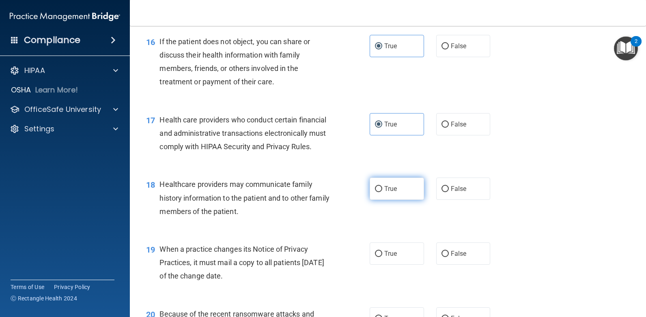
radio input "true"
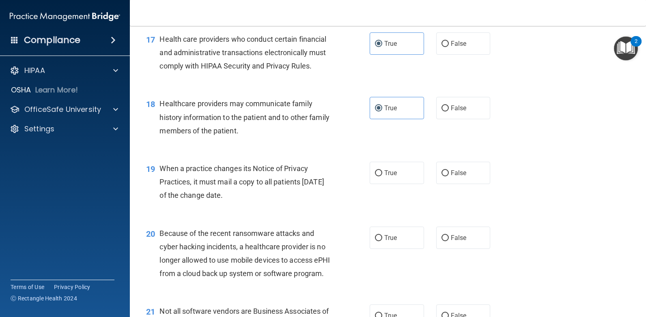
scroll to position [1217, 0]
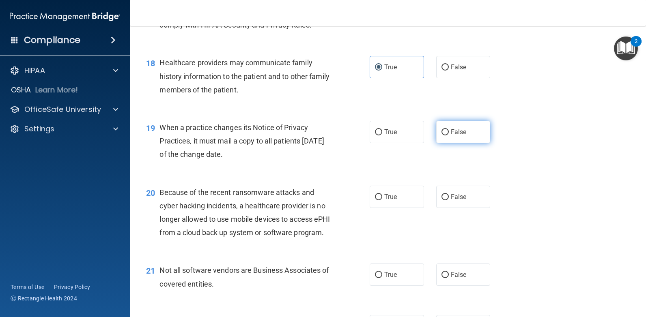
click at [458, 136] on span "False" at bounding box center [459, 132] width 16 height 8
click at [449, 135] on input "False" at bounding box center [444, 132] width 7 height 6
radio input "true"
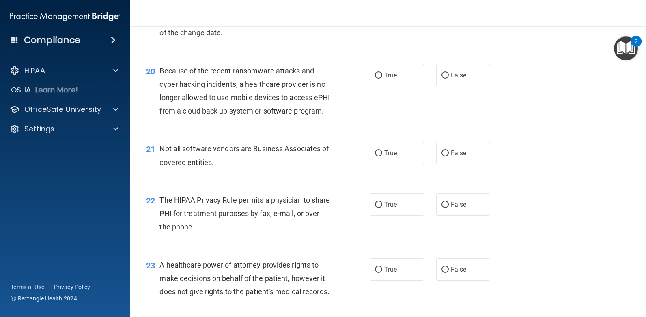
scroll to position [1298, 0]
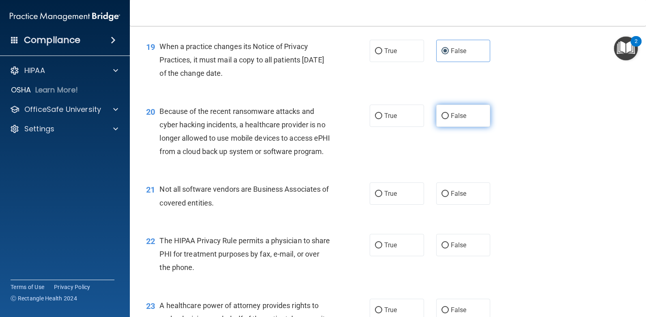
click at [483, 127] on label "False" at bounding box center [463, 116] width 54 height 22
click at [449, 119] on input "False" at bounding box center [444, 116] width 7 height 6
radio input "true"
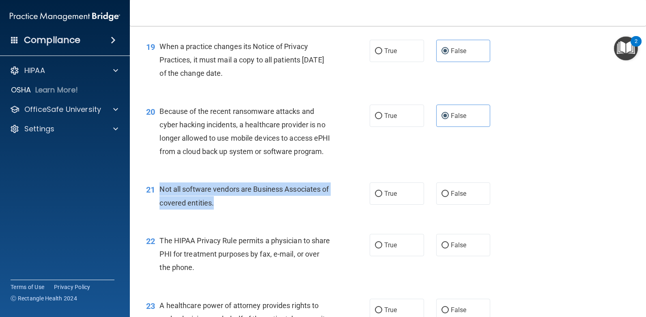
drag, startPoint x: 222, startPoint y: 245, endPoint x: 158, endPoint y: 234, distance: 65.0
click at [158, 213] on div "21 Not all software vendors are Business Associates of covered entities." at bounding box center [258, 198] width 248 height 31
drag, startPoint x: 158, startPoint y: 234, endPoint x: 174, endPoint y: 230, distance: 16.2
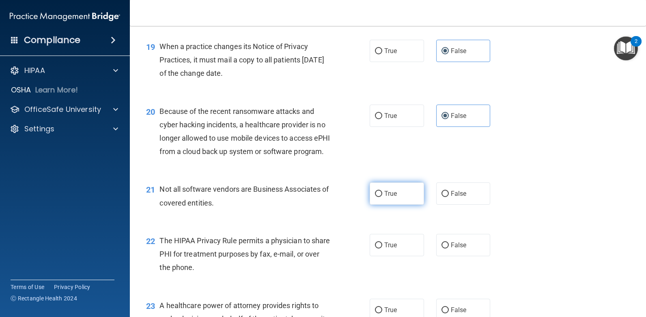
click at [387, 198] on span "True" at bounding box center [390, 194] width 13 height 8
click at [382, 197] on input "True" at bounding box center [378, 194] width 7 height 6
radio input "true"
click at [385, 249] on span "True" at bounding box center [390, 245] width 13 height 8
click at [382, 249] on input "True" at bounding box center [378, 246] width 7 height 6
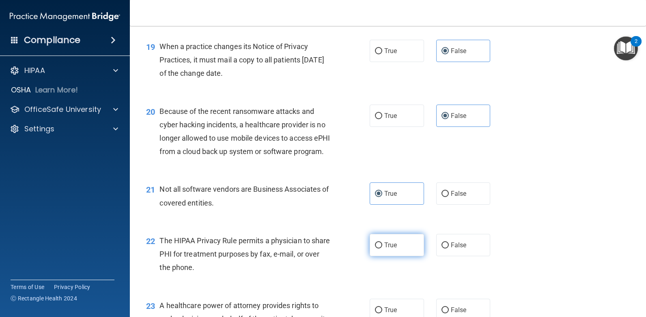
radio input "true"
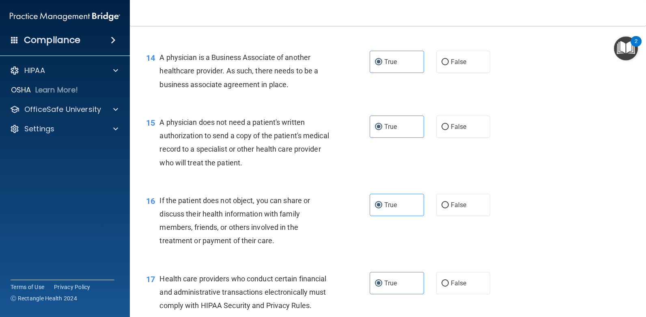
scroll to position [933, 0]
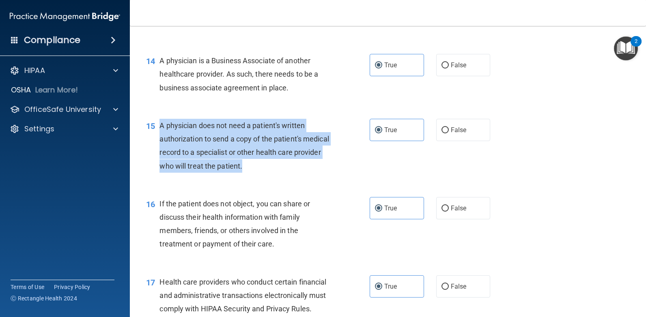
drag, startPoint x: 273, startPoint y: 184, endPoint x: 161, endPoint y: 138, distance: 120.5
click at [161, 138] on div "A physician does not need a patient's written authorization to send a copy of t…" at bounding box center [247, 146] width 177 height 54
drag, startPoint x: 161, startPoint y: 138, endPoint x: 166, endPoint y: 139, distance: 4.1
click at [353, 155] on div "15 A physician does not need a patient's written authorization to send a copy o…" at bounding box center [258, 148] width 248 height 58
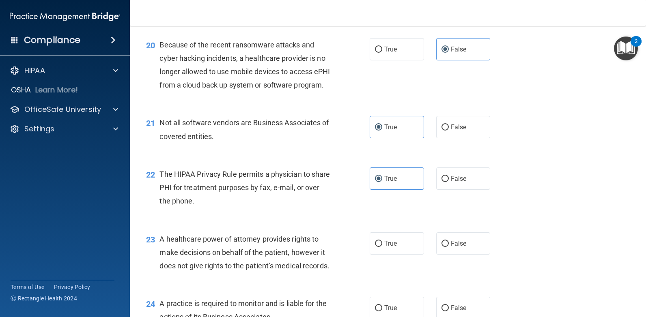
scroll to position [1379, 0]
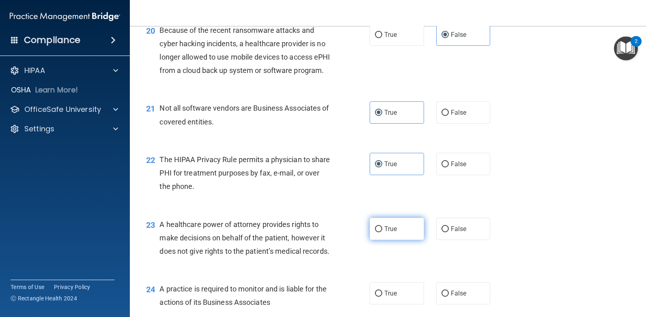
click at [384, 233] on span "True" at bounding box center [390, 229] width 13 height 8
click at [382, 232] on input "True" at bounding box center [378, 229] width 7 height 6
radio input "true"
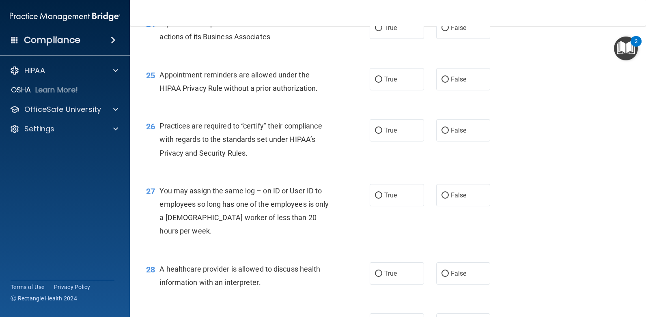
scroll to position [1663, 0]
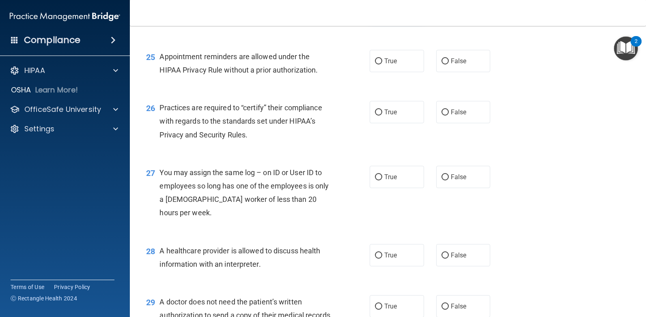
click at [370, 21] on label "True" at bounding box center [397, 9] width 54 height 22
click at [375, 13] on input "True" at bounding box center [378, 10] width 7 height 6
radio input "true"
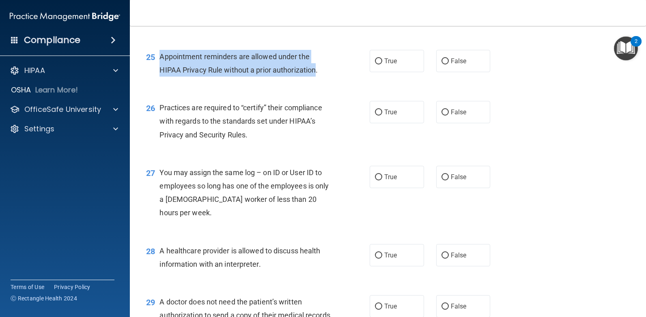
drag, startPoint x: 318, startPoint y: 127, endPoint x: 158, endPoint y: 112, distance: 160.2
click at [158, 81] on div "25 Appointment reminders are allowed under the HIPAA Privacy Rule without a pri…" at bounding box center [258, 65] width 248 height 31
drag, startPoint x: 158, startPoint y: 112, endPoint x: 168, endPoint y: 108, distance: 10.6
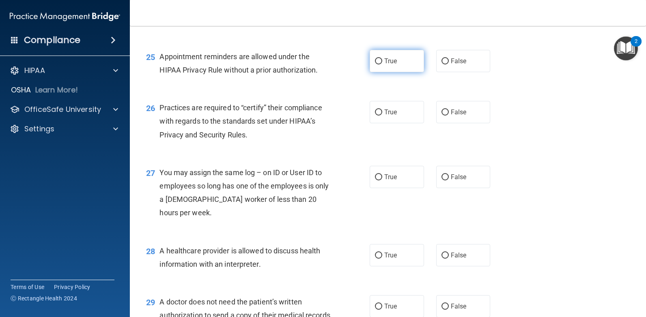
click at [387, 65] on span "True" at bounding box center [390, 61] width 13 height 8
click at [382, 65] on input "True" at bounding box center [378, 61] width 7 height 6
radio input "true"
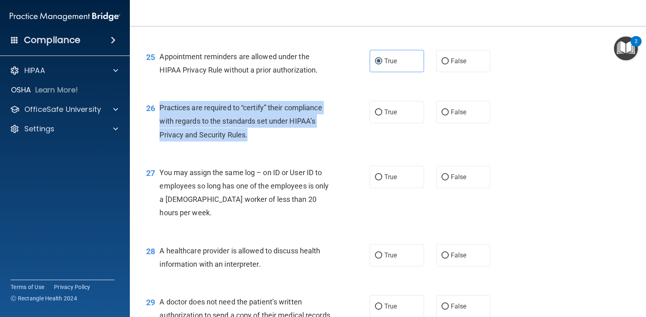
drag, startPoint x: 249, startPoint y: 189, endPoint x: 161, endPoint y: 162, distance: 92.1
click at [161, 142] on div "Practices are required to “certify” their compliance with regards to the standa…" at bounding box center [247, 121] width 177 height 41
drag, startPoint x: 161, startPoint y: 162, endPoint x: 166, endPoint y: 160, distance: 4.9
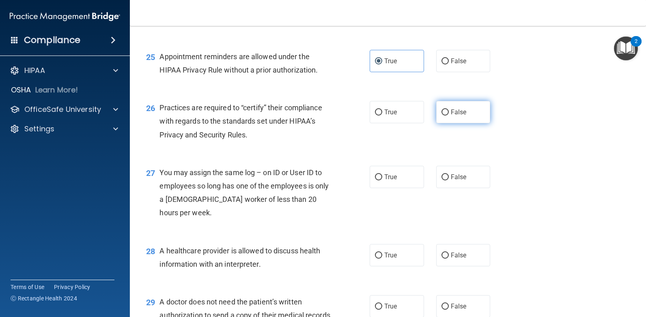
click at [464, 123] on label "False" at bounding box center [463, 112] width 54 height 22
click at [449, 116] on input "False" at bounding box center [444, 113] width 7 height 6
radio input "true"
click at [452, 188] on label "False" at bounding box center [463, 177] width 54 height 22
click at [449, 181] on input "False" at bounding box center [444, 177] width 7 height 6
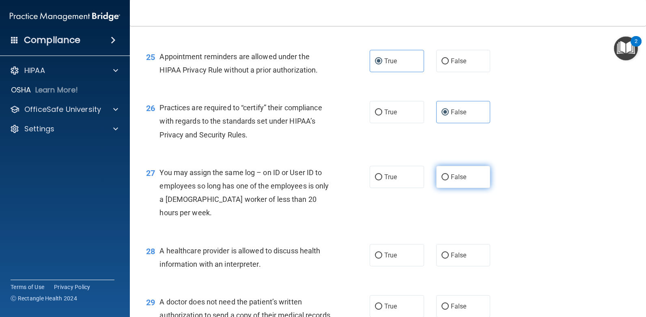
radio input "true"
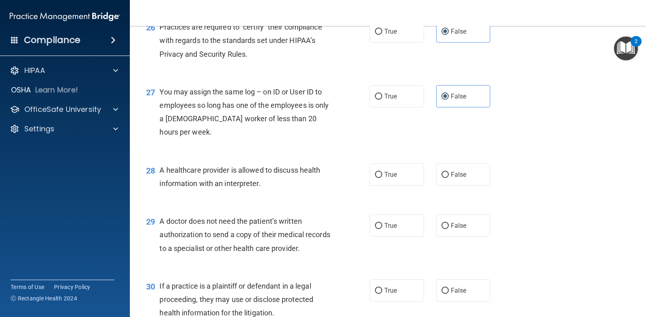
scroll to position [1785, 0]
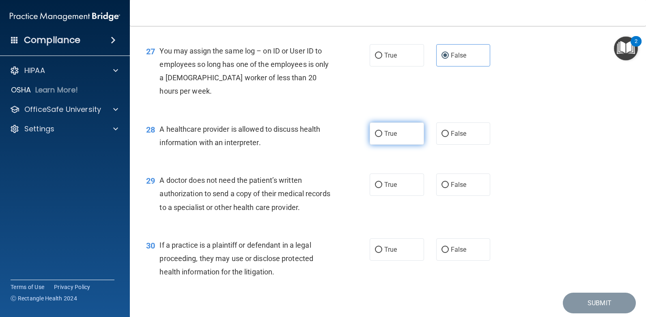
click at [395, 145] on label "True" at bounding box center [397, 134] width 54 height 22
click at [382, 137] on input "True" at bounding box center [378, 134] width 7 height 6
radio input "true"
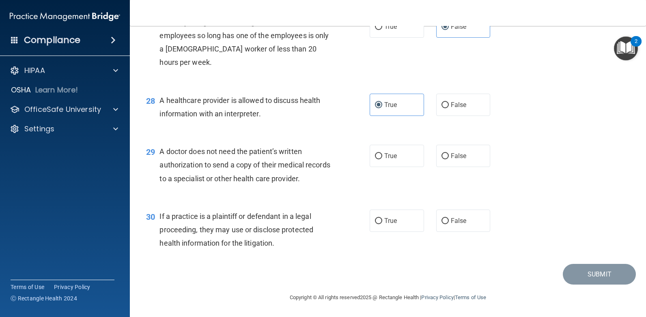
scroll to position [1868, 0]
click at [458, 159] on span "False" at bounding box center [459, 156] width 16 height 8
click at [449, 159] on input "False" at bounding box center [444, 156] width 7 height 6
radio input "true"
click at [375, 220] on input "True" at bounding box center [378, 221] width 7 height 6
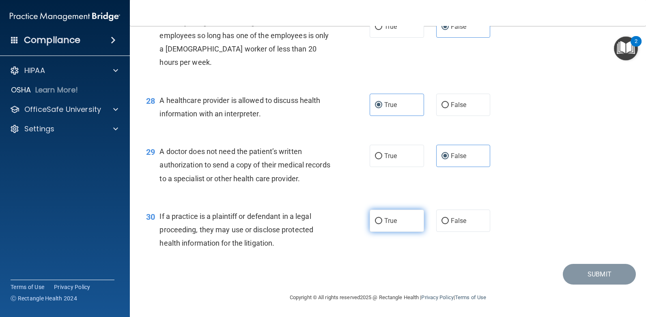
radio input "true"
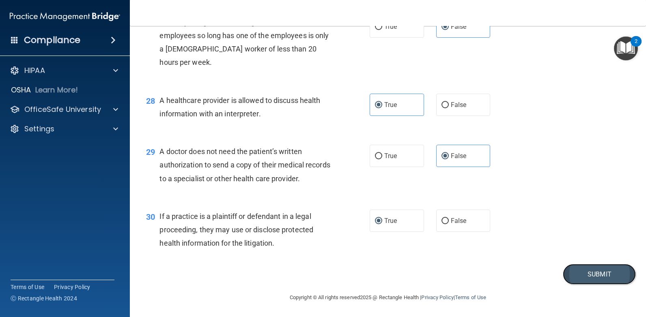
click at [593, 274] on button "Submit" at bounding box center [599, 274] width 73 height 21
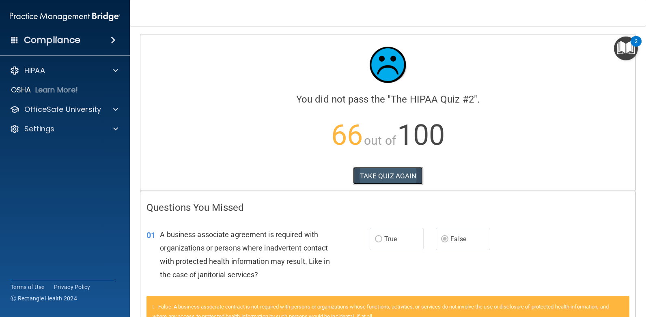
click at [403, 176] on button "TAKE QUIZ AGAIN" at bounding box center [388, 176] width 70 height 18
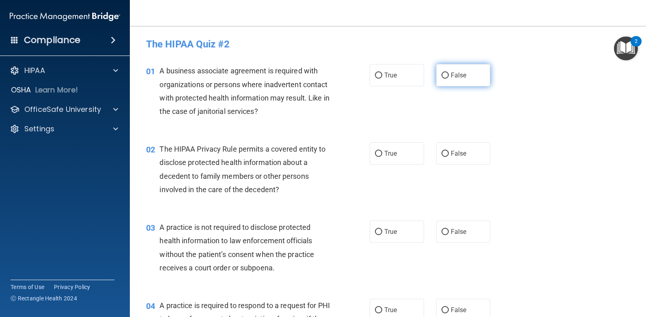
click at [458, 80] on label "False" at bounding box center [463, 75] width 54 height 22
click at [449, 79] on input "False" at bounding box center [444, 76] width 7 height 6
radio input "true"
click at [386, 159] on label "True" at bounding box center [397, 153] width 54 height 22
click at [382, 157] on input "True" at bounding box center [378, 154] width 7 height 6
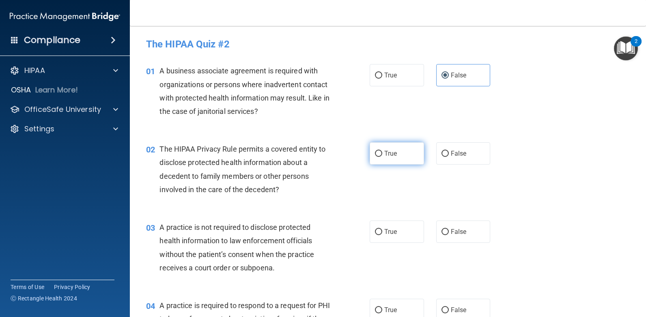
radio input "true"
click at [387, 236] on label "True" at bounding box center [397, 232] width 54 height 22
click at [382, 235] on input "True" at bounding box center [378, 232] width 7 height 6
radio input "true"
click at [443, 236] on label "False" at bounding box center [463, 232] width 54 height 22
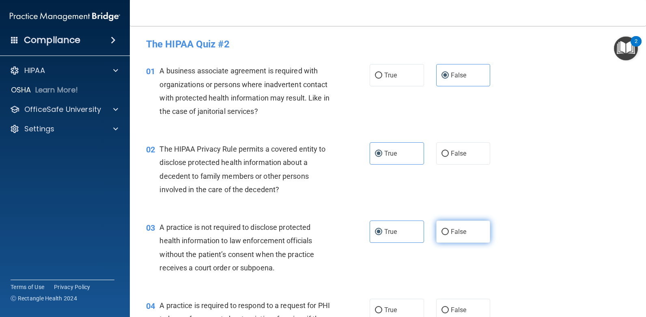
click at [443, 235] on input "False" at bounding box center [444, 232] width 7 height 6
radio input "true"
radio input "false"
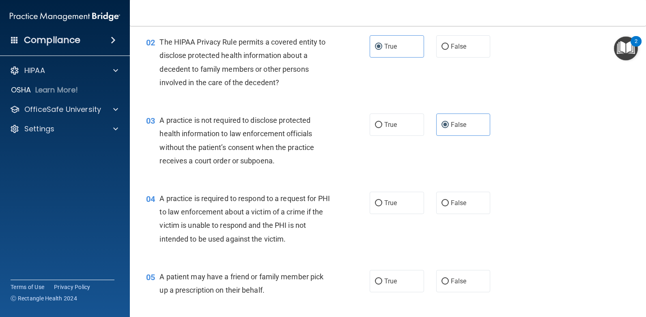
scroll to position [122, 0]
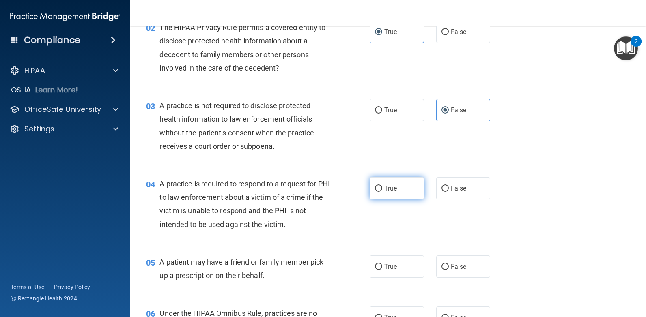
click at [372, 184] on label "True" at bounding box center [397, 188] width 54 height 22
click at [375, 186] on input "True" at bounding box center [378, 189] width 7 height 6
radio input "true"
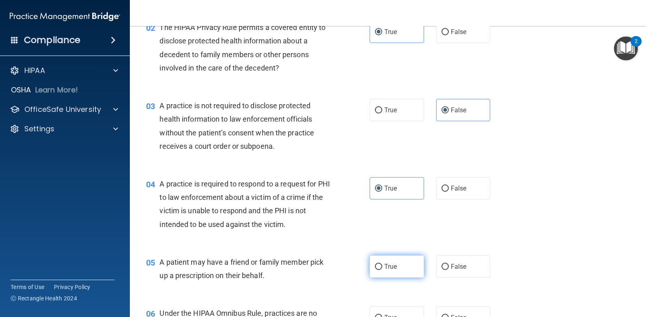
click at [372, 271] on label "True" at bounding box center [397, 267] width 54 height 22
click at [375, 270] on input "True" at bounding box center [378, 267] width 7 height 6
radio input "true"
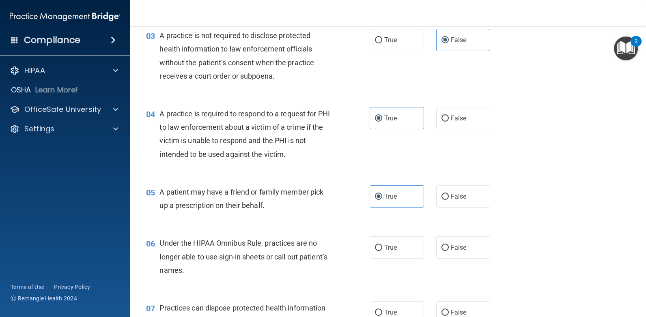
scroll to position [203, 0]
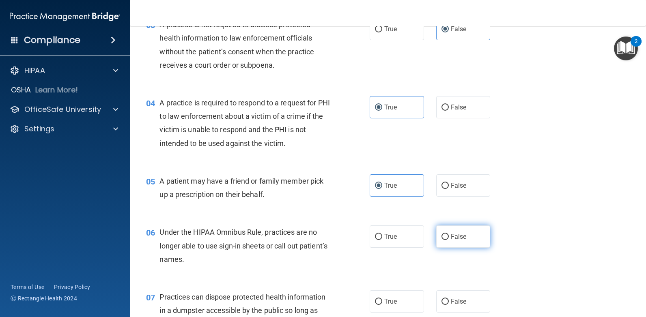
click at [477, 230] on label "False" at bounding box center [463, 237] width 54 height 22
click at [449, 234] on input "False" at bounding box center [444, 237] width 7 height 6
radio input "true"
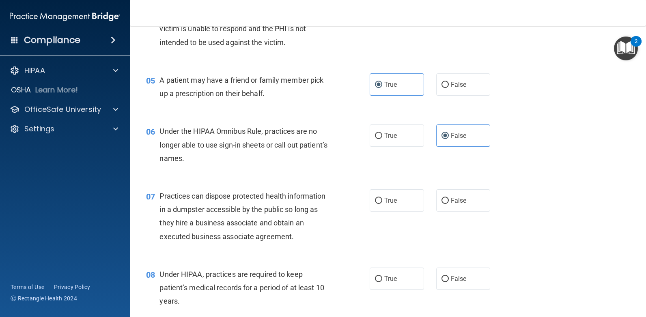
scroll to position [325, 0]
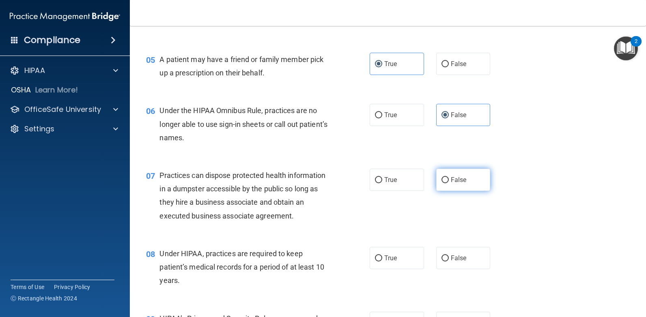
click at [451, 180] on span "False" at bounding box center [459, 180] width 16 height 8
click at [449, 180] on input "False" at bounding box center [444, 180] width 7 height 6
radio input "true"
click at [390, 252] on label "True" at bounding box center [397, 258] width 54 height 22
click at [382, 256] on input "True" at bounding box center [378, 259] width 7 height 6
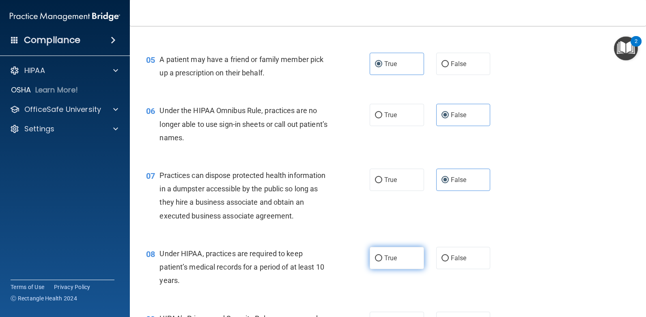
radio input "true"
click at [452, 247] on label "False" at bounding box center [463, 258] width 54 height 22
click at [449, 256] on input "False" at bounding box center [444, 259] width 7 height 6
radio input "true"
radio input "false"
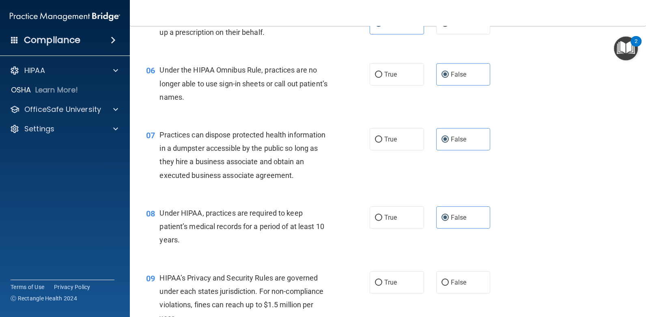
scroll to position [487, 0]
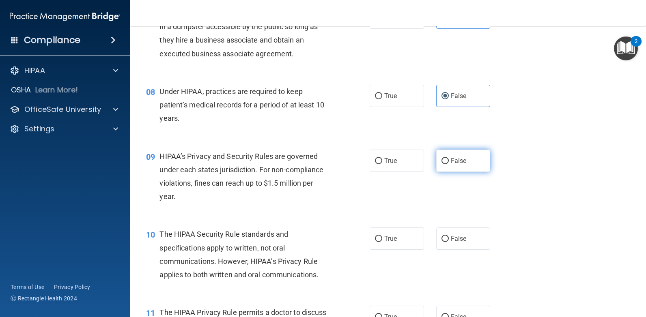
click at [478, 161] on label "False" at bounding box center [463, 161] width 54 height 22
click at [449, 161] on input "False" at bounding box center [444, 161] width 7 height 6
radio input "true"
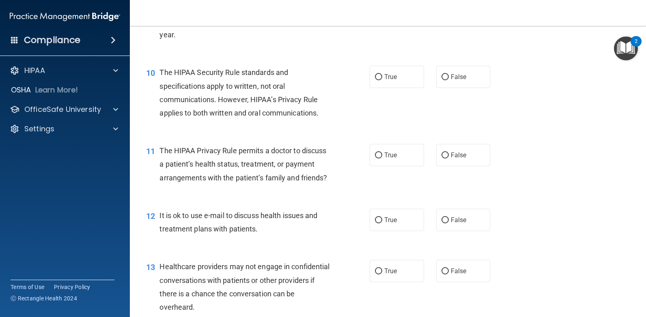
scroll to position [649, 0]
click at [384, 156] on span "True" at bounding box center [390, 155] width 13 height 8
click at [381, 156] on input "True" at bounding box center [378, 155] width 7 height 6
radio input "true"
click at [397, 231] on label "True" at bounding box center [397, 220] width 54 height 22
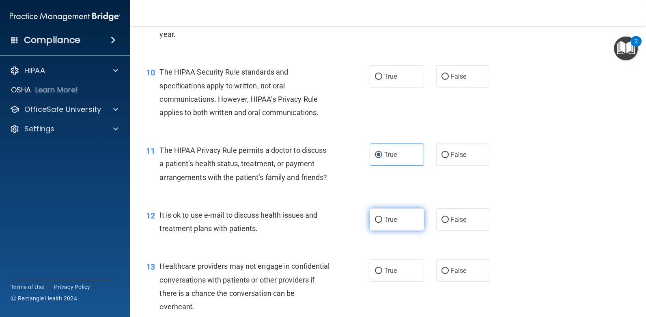
click at [382, 223] on input "True" at bounding box center [378, 220] width 7 height 6
radio input "true"
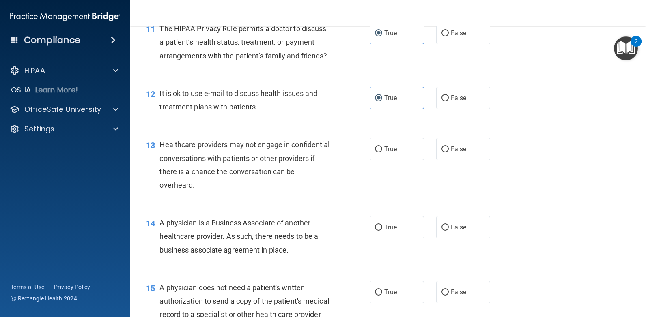
scroll to position [811, 0]
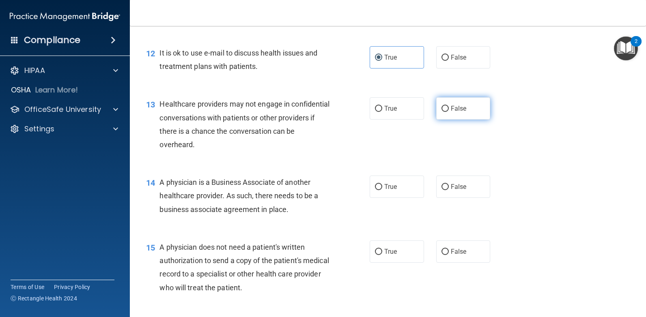
click at [451, 112] on span "False" at bounding box center [459, 109] width 16 height 8
click at [449, 112] on input "False" at bounding box center [444, 109] width 7 height 6
radio input "true"
click at [377, 190] on input "True" at bounding box center [378, 187] width 7 height 6
radio input "true"
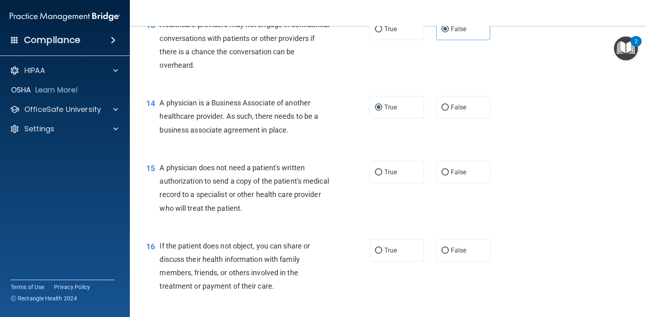
scroll to position [892, 0]
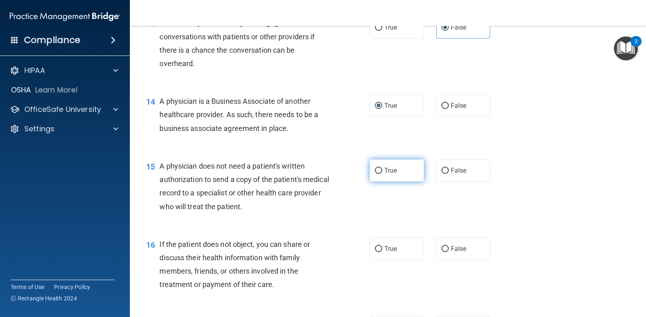
click at [395, 182] on label "True" at bounding box center [397, 170] width 54 height 22
click at [382, 174] on input "True" at bounding box center [378, 171] width 7 height 6
radio input "true"
click at [385, 260] on label "True" at bounding box center [397, 249] width 54 height 22
click at [382, 252] on input "True" at bounding box center [378, 249] width 7 height 6
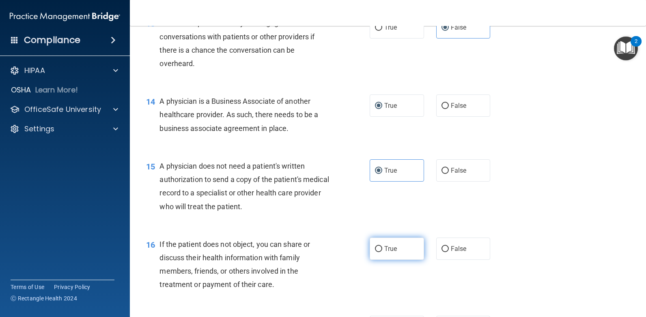
radio input "true"
click at [443, 109] on input "False" at bounding box center [444, 106] width 7 height 6
radio input "true"
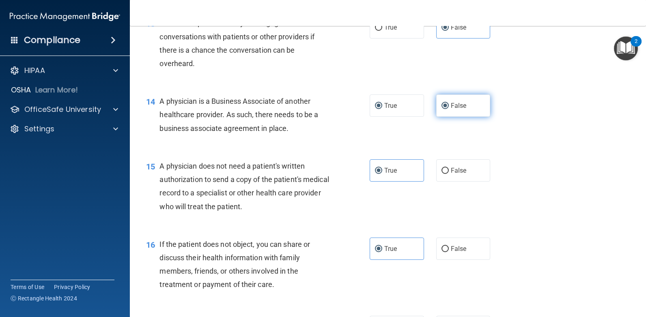
radio input "false"
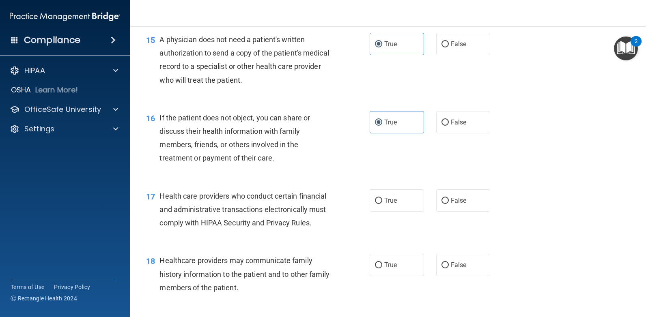
scroll to position [1055, 0]
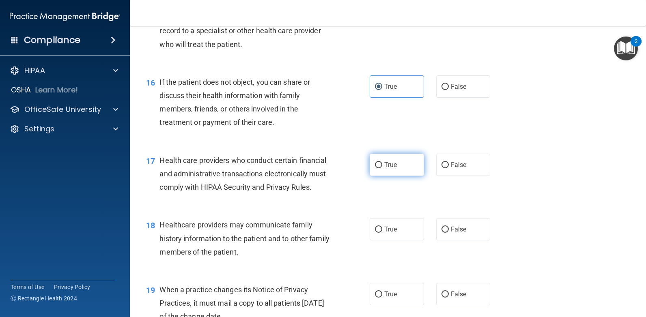
click at [380, 176] on label "True" at bounding box center [397, 165] width 54 height 22
click at [380, 168] on input "True" at bounding box center [378, 165] width 7 height 6
radio input "true"
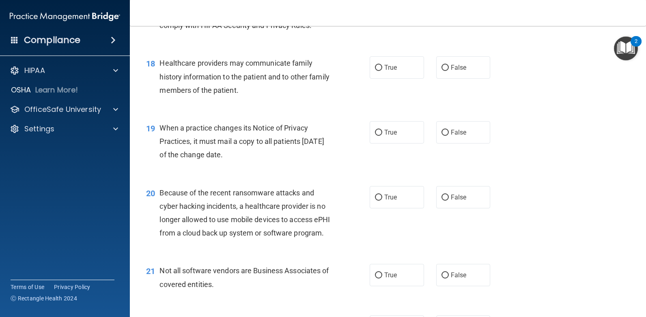
scroll to position [1217, 0]
click at [387, 71] on span "True" at bounding box center [390, 67] width 13 height 8
click at [382, 71] on input "True" at bounding box center [378, 68] width 7 height 6
radio input "true"
click at [441, 135] on input "False" at bounding box center [444, 132] width 7 height 6
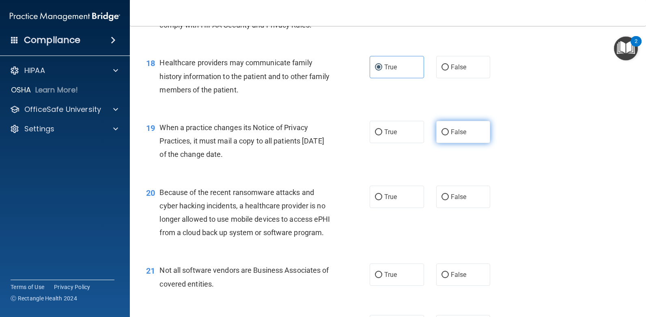
radio input "true"
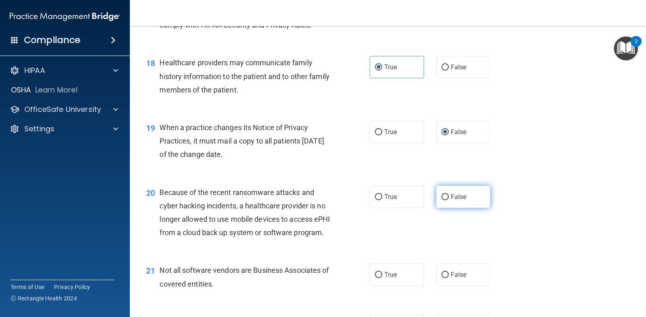
click at [442, 200] on input "False" at bounding box center [444, 197] width 7 height 6
radio input "true"
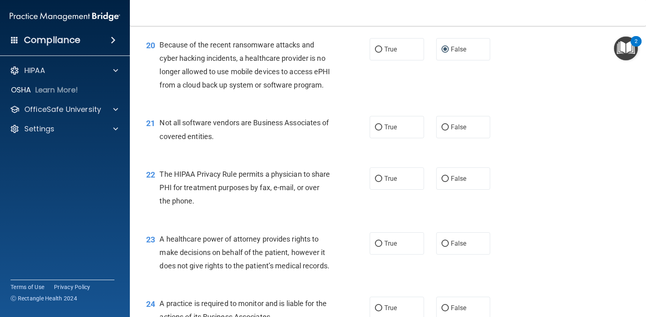
scroll to position [1379, 0]
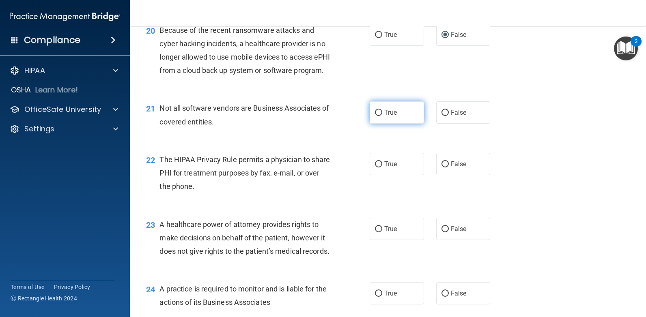
click at [400, 124] on label "True" at bounding box center [397, 112] width 54 height 22
click at [382, 116] on input "True" at bounding box center [378, 113] width 7 height 6
radio input "true"
click at [385, 168] on span "True" at bounding box center [390, 164] width 13 height 8
click at [382, 168] on input "True" at bounding box center [378, 164] width 7 height 6
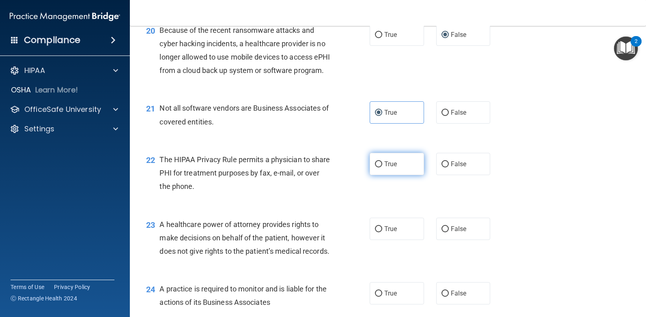
radio input "true"
click at [457, 233] on span "False" at bounding box center [459, 229] width 16 height 8
click at [449, 232] on input "False" at bounding box center [444, 229] width 7 height 6
radio input "true"
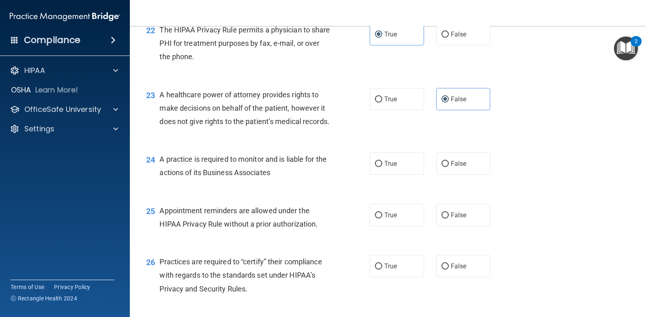
scroll to position [1542, 0]
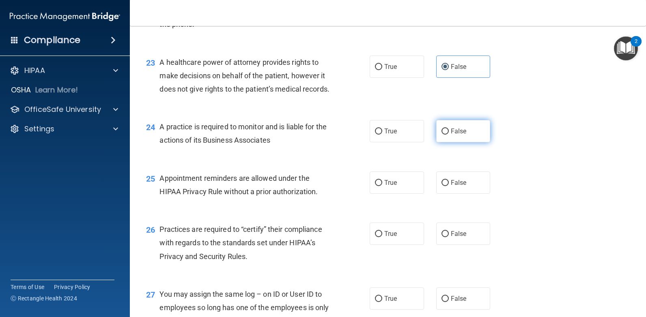
click at [458, 135] on span "False" at bounding box center [459, 131] width 16 height 8
click at [449, 135] on input "False" at bounding box center [444, 132] width 7 height 6
radio input "true"
click at [405, 194] on label "True" at bounding box center [397, 183] width 54 height 22
click at [382, 186] on input "True" at bounding box center [378, 183] width 7 height 6
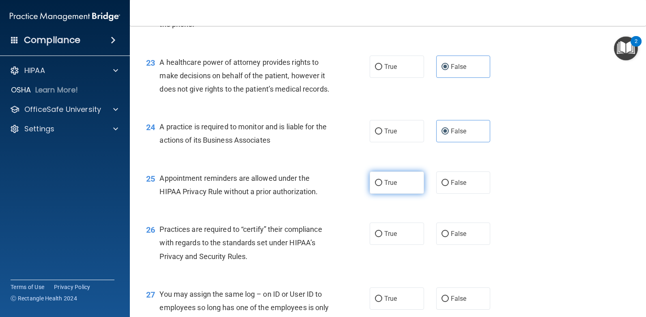
radio input "true"
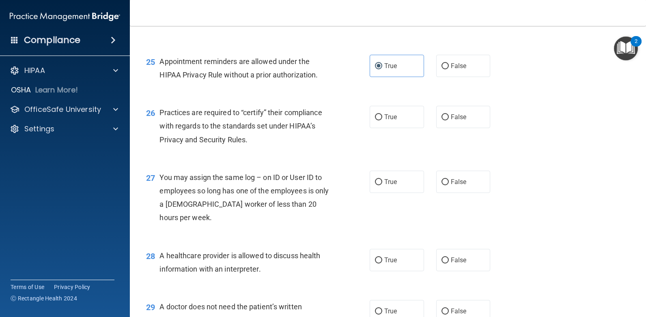
scroll to position [1663, 0]
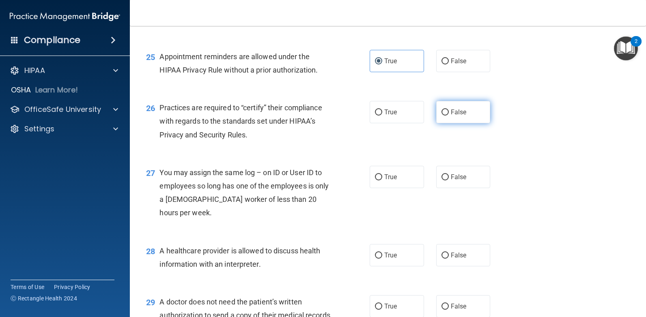
click at [453, 116] on span "False" at bounding box center [459, 112] width 16 height 8
click at [449, 116] on input "False" at bounding box center [444, 113] width 7 height 6
radio input "true"
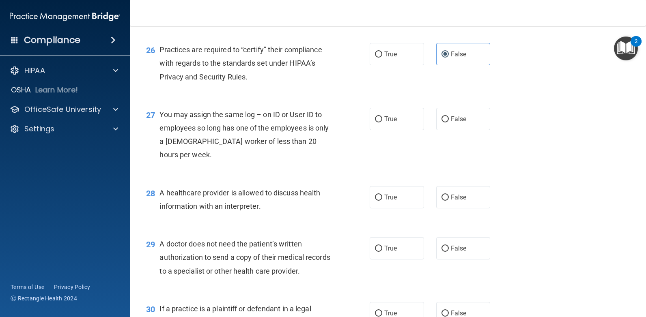
scroll to position [1744, 0]
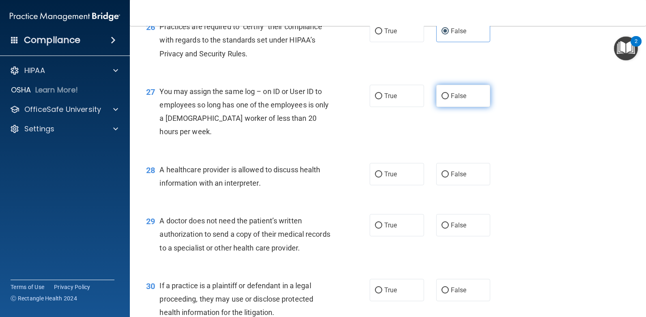
click at [464, 107] on label "False" at bounding box center [463, 96] width 54 height 22
click at [449, 99] on input "False" at bounding box center [444, 96] width 7 height 6
radio input "true"
click at [396, 185] on label "True" at bounding box center [397, 174] width 54 height 22
click at [382, 178] on input "True" at bounding box center [378, 175] width 7 height 6
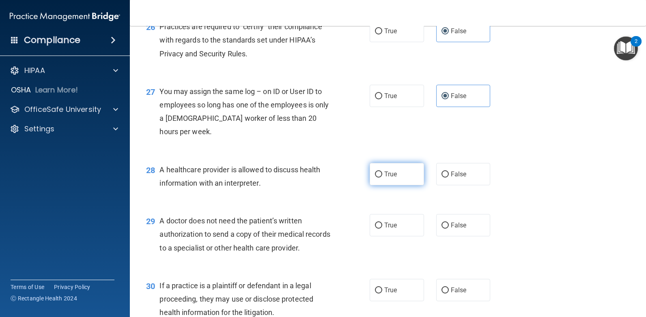
radio input "true"
click at [381, 237] on label "True" at bounding box center [397, 225] width 54 height 22
click at [381, 229] on input "True" at bounding box center [378, 226] width 7 height 6
radio input "true"
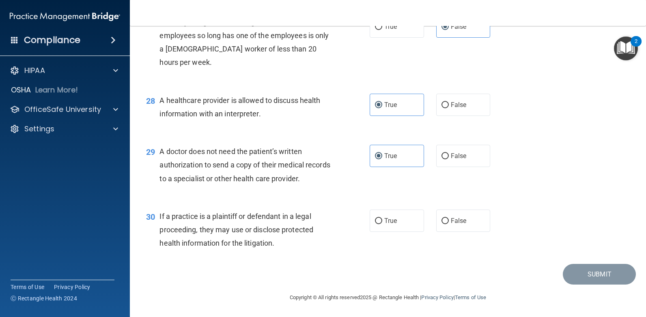
scroll to position [1866, 0]
click at [397, 230] on label "True" at bounding box center [397, 221] width 54 height 22
click at [382, 224] on input "True" at bounding box center [378, 221] width 7 height 6
radio input "true"
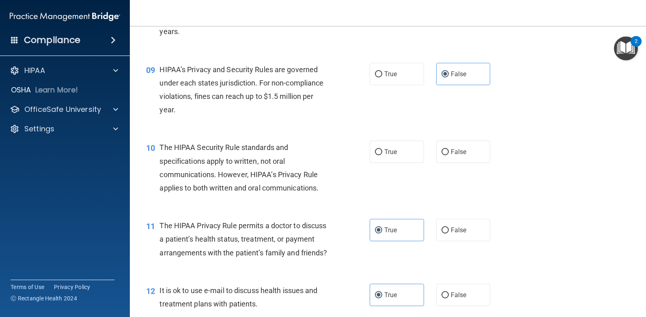
scroll to position [568, 0]
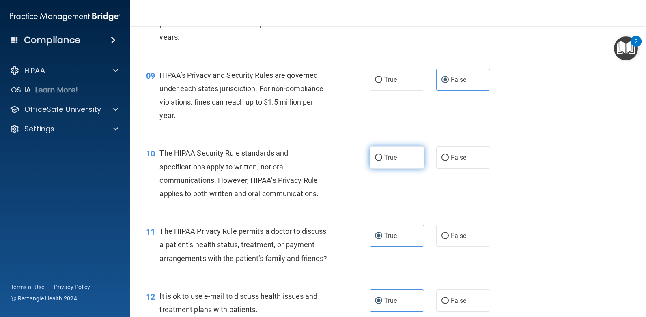
click at [386, 163] on label "True" at bounding box center [397, 157] width 54 height 22
click at [382, 161] on input "True" at bounding box center [378, 158] width 7 height 6
radio input "true"
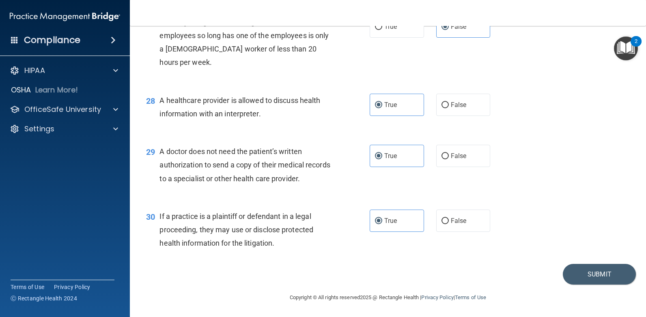
scroll to position [1868, 0]
click at [600, 279] on button "Submit" at bounding box center [599, 274] width 73 height 21
